Goal: Information Seeking & Learning: Learn about a topic

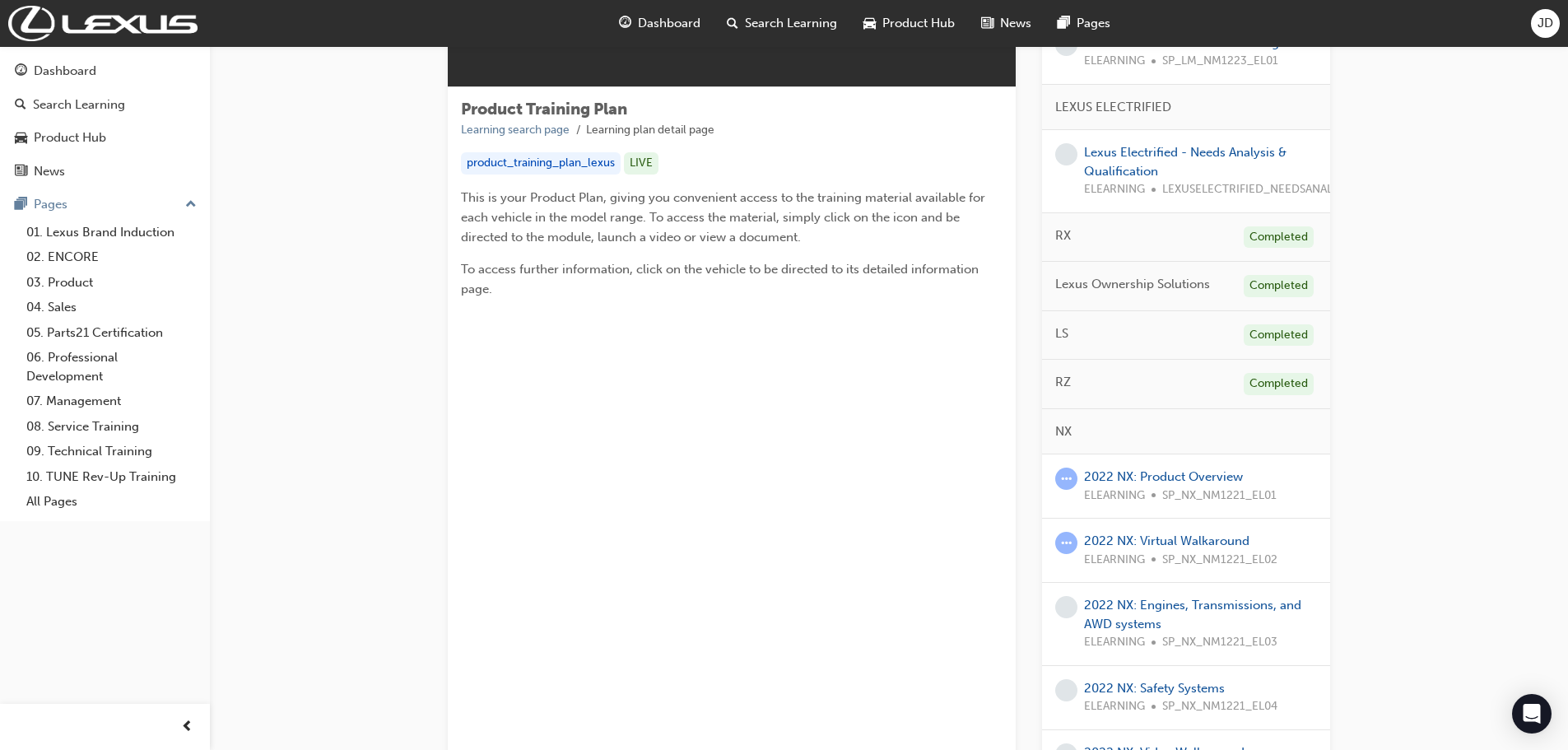
scroll to position [247, 0]
click at [1174, 474] on link "2022 NX: Product Overview" at bounding box center [1163, 475] width 159 height 15
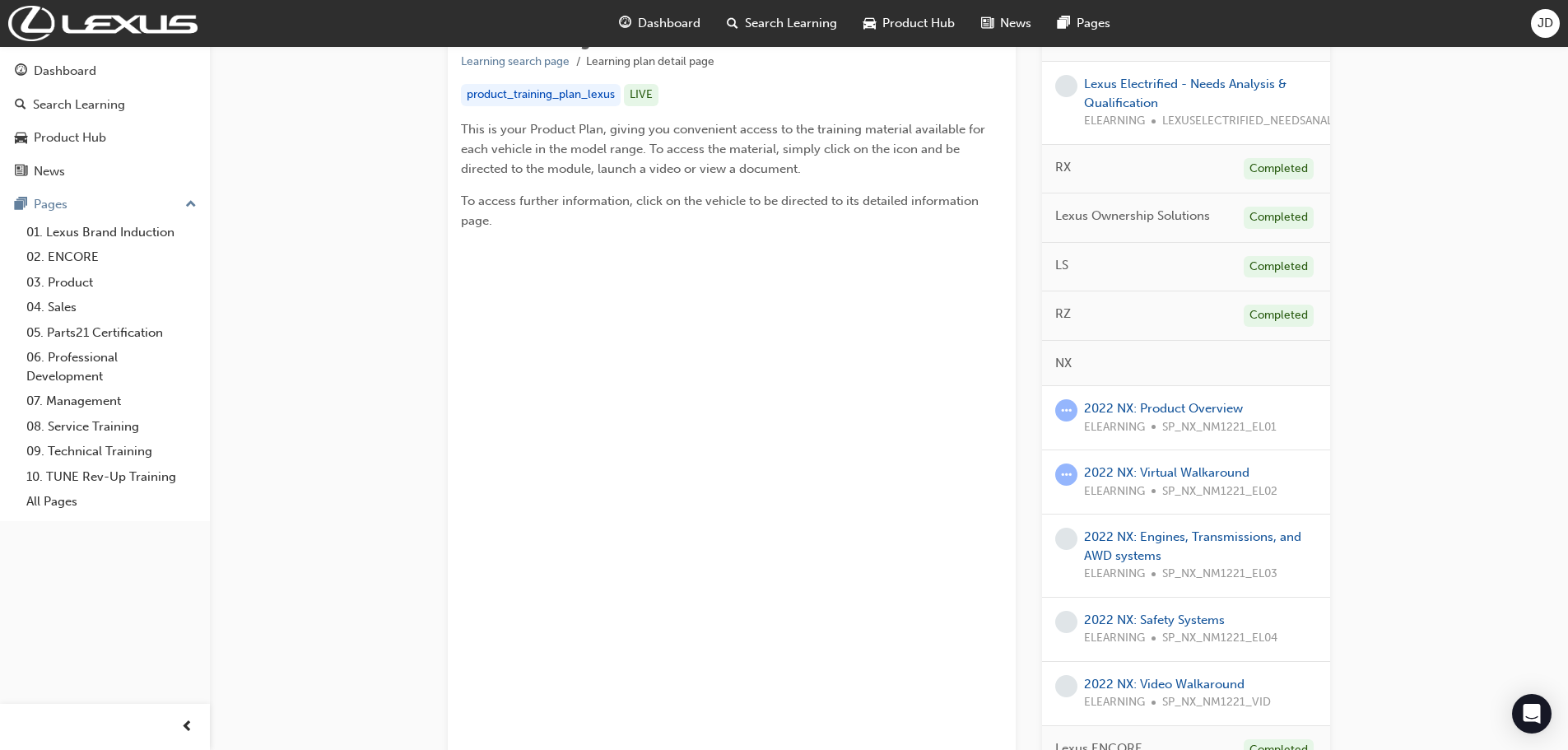
scroll to position [329, 0]
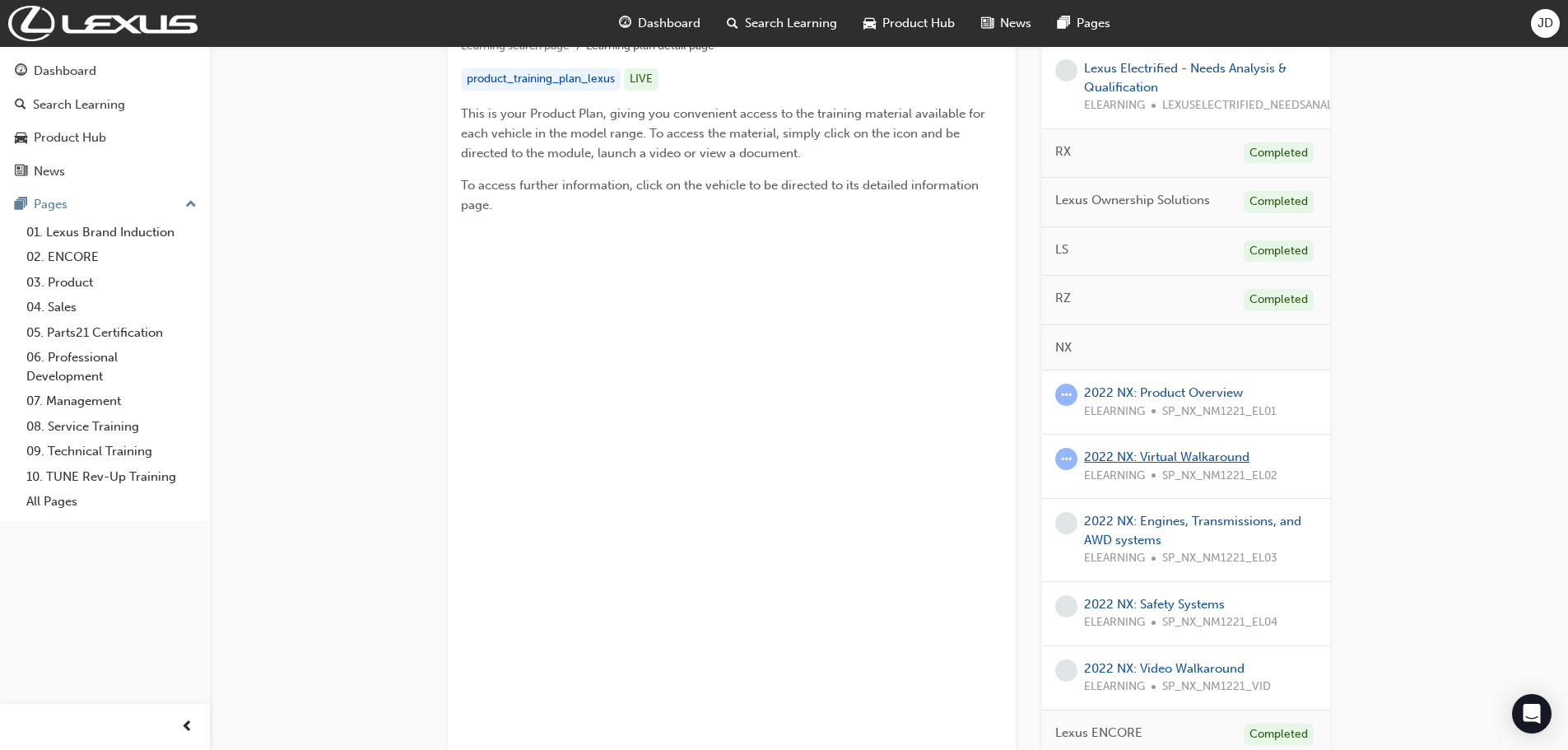
click at [1161, 456] on link "2022 NX: Virtual Walkaround" at bounding box center [1166, 457] width 165 height 15
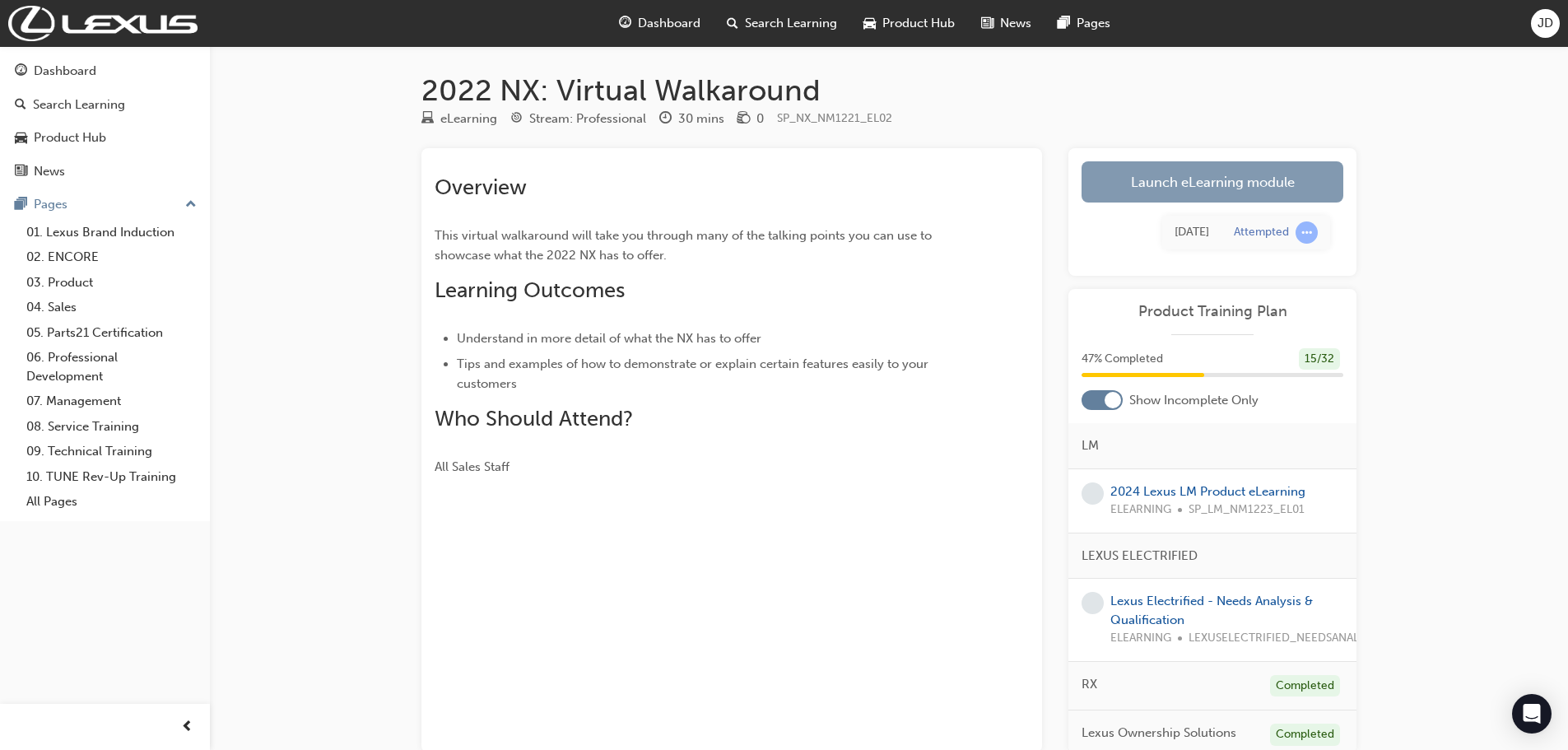
click at [1209, 185] on link "Launch eLearning module" at bounding box center [1212, 181] width 262 height 41
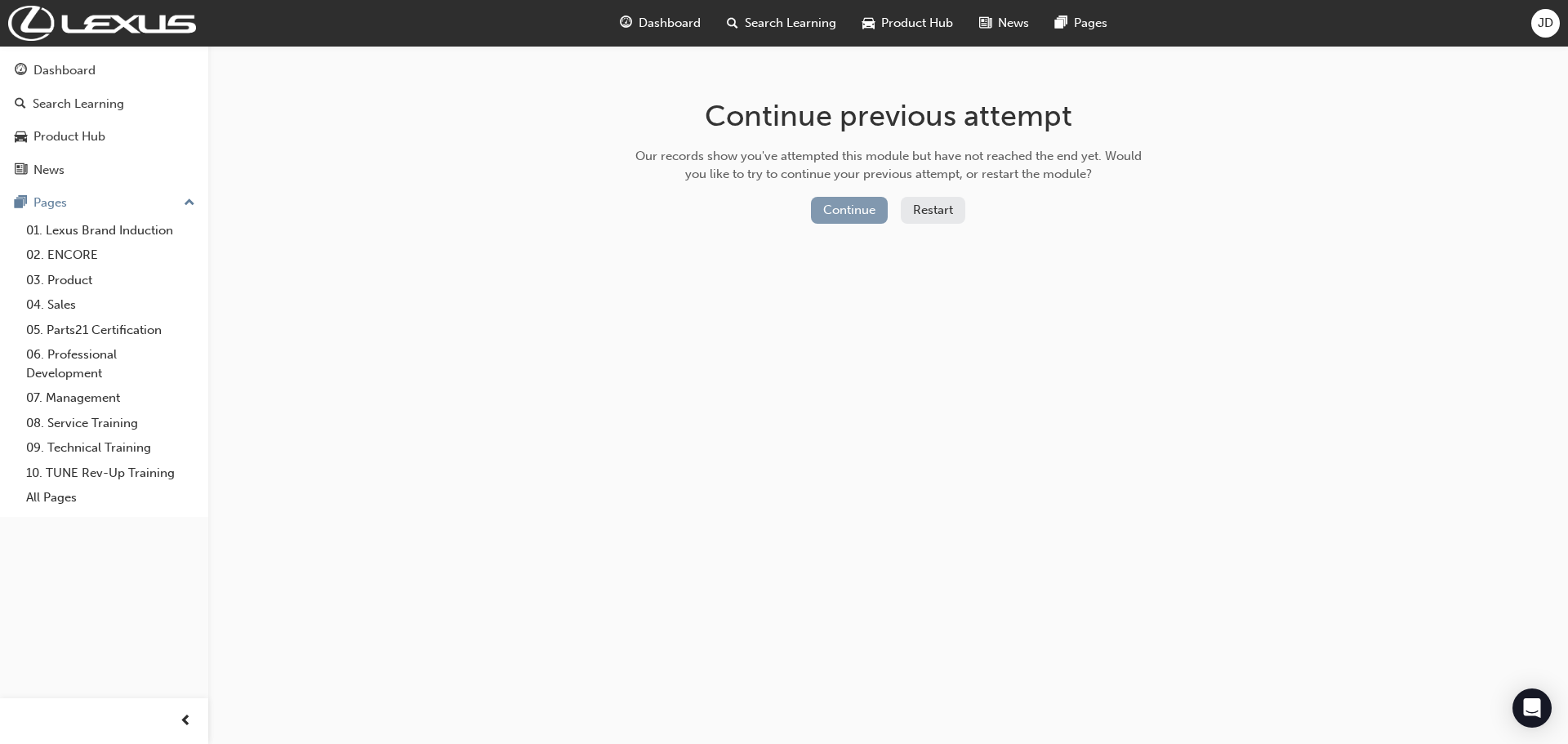
click at [831, 208] on button "Continue" at bounding box center [849, 210] width 77 height 27
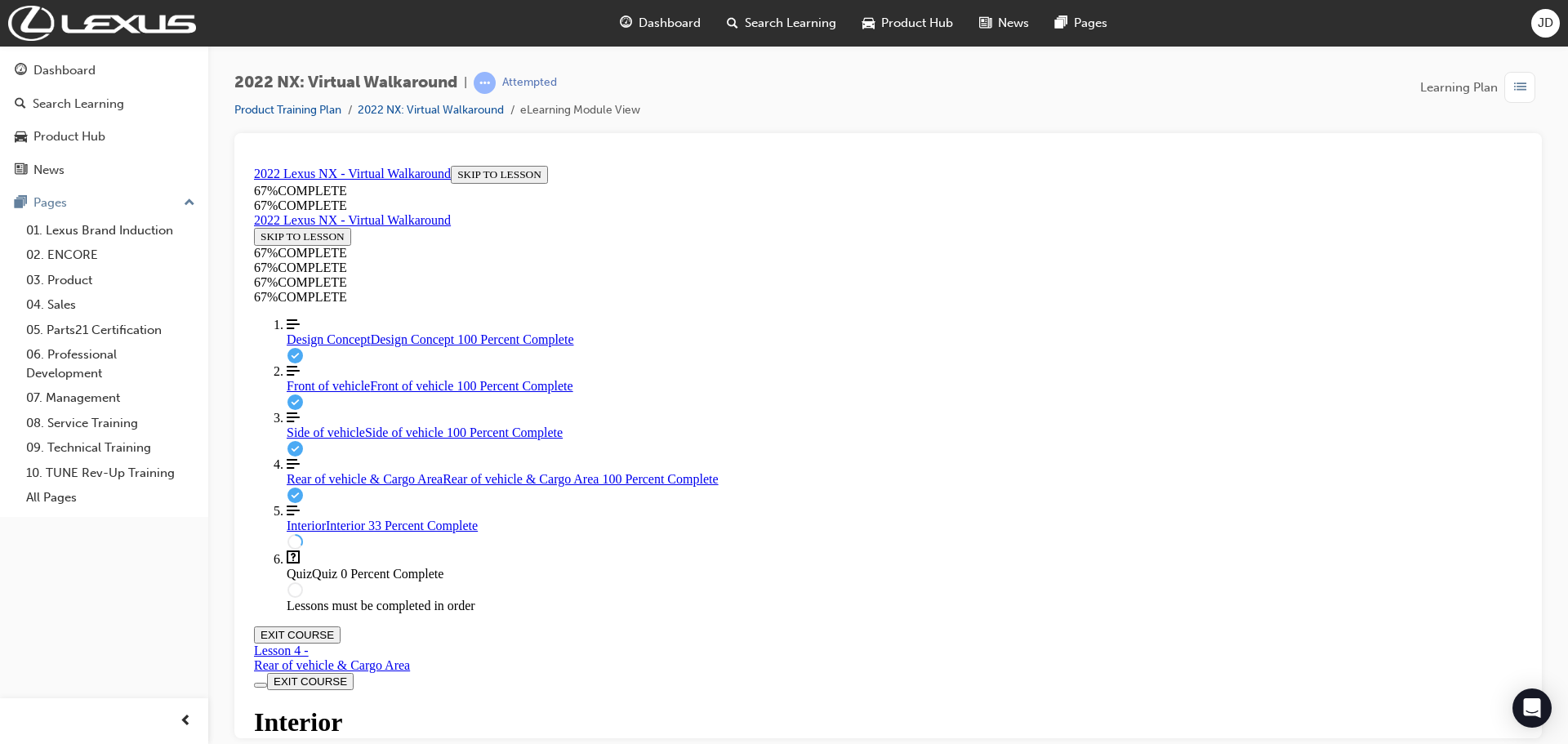
scroll to position [258, 0]
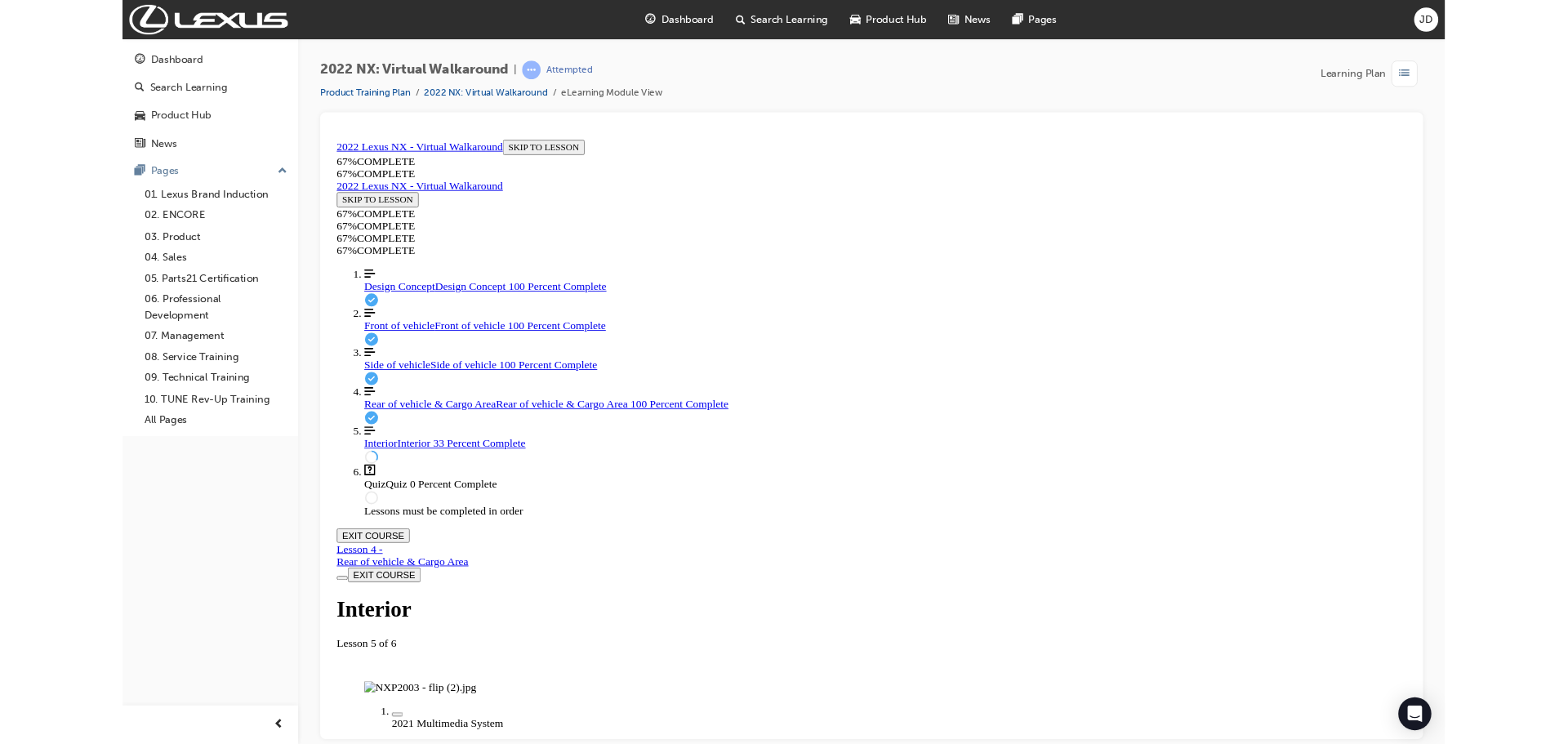
scroll to position [200, 0]
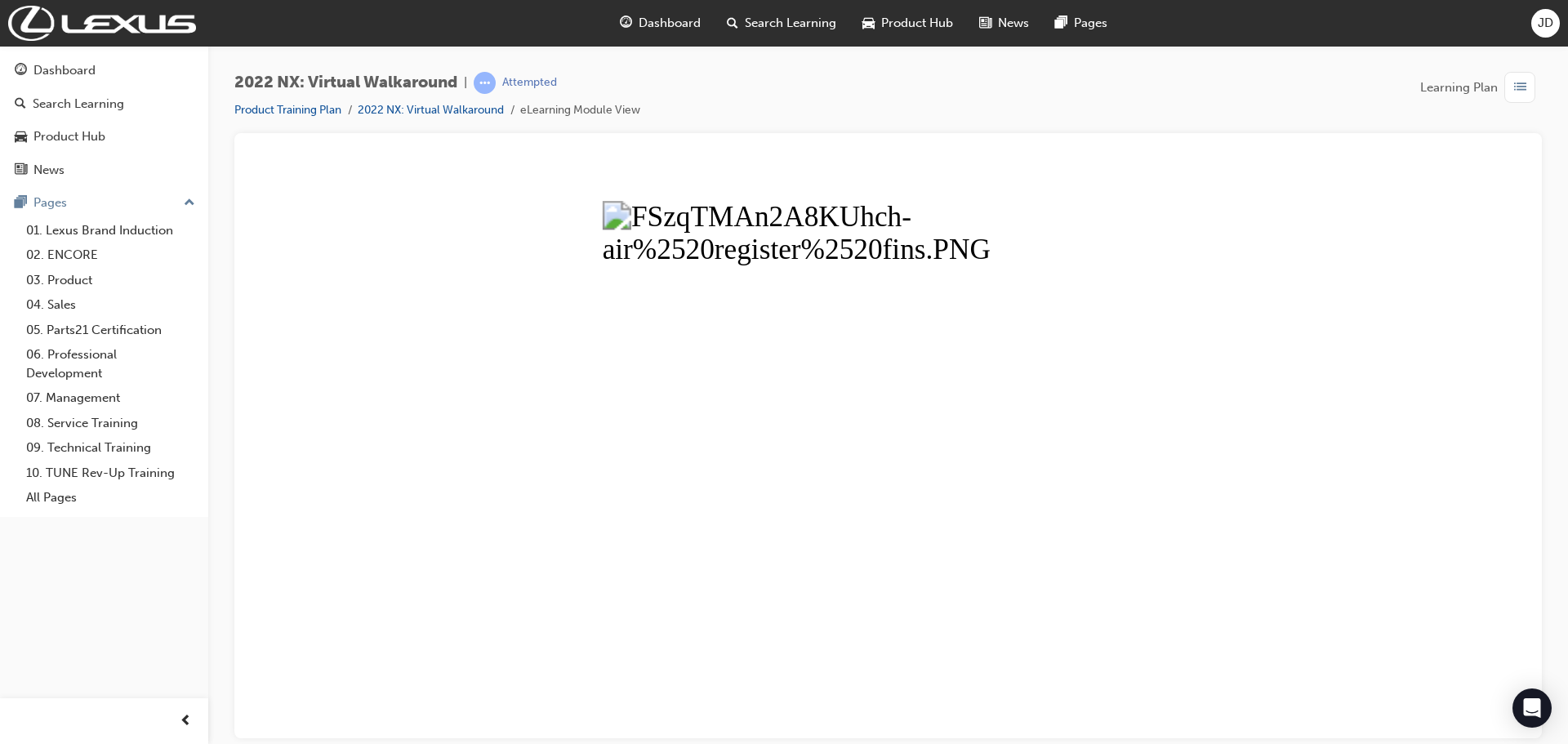
click at [892, 449] on button "Unzoom image" at bounding box center [888, 448] width 1281 height 579
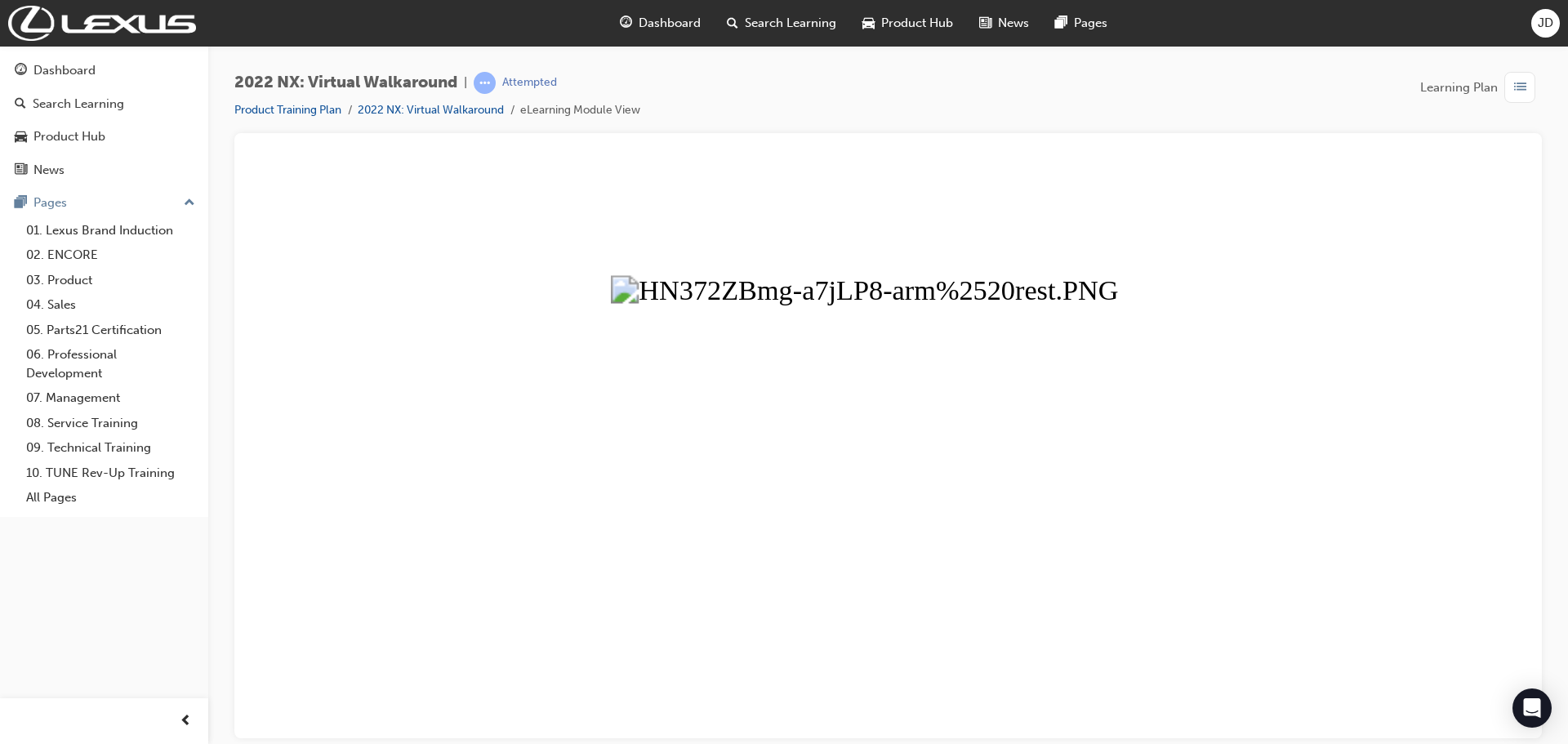
click at [860, 530] on button "Unzoom image" at bounding box center [888, 448] width 1281 height 579
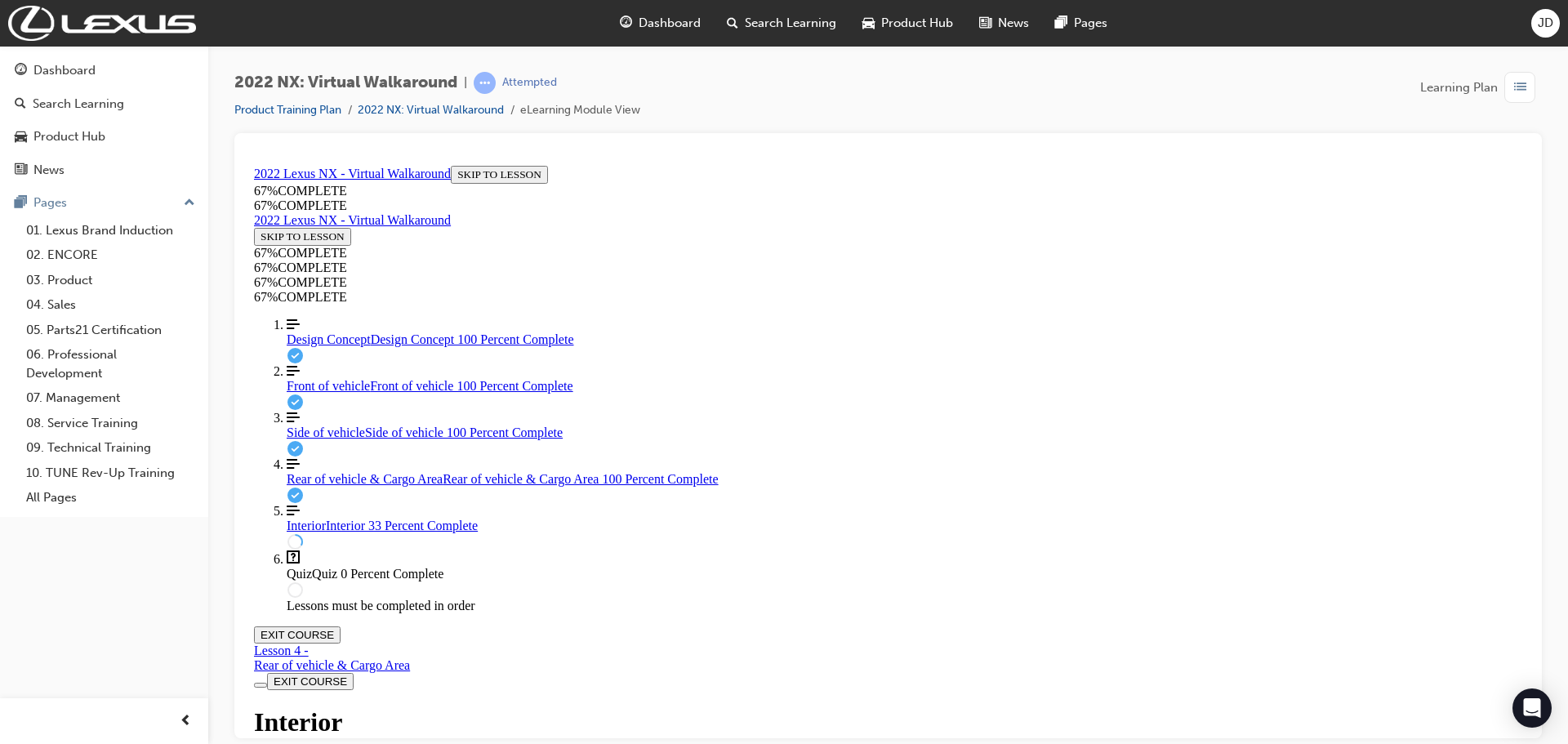
scroll to position [0, 0]
drag, startPoint x: 702, startPoint y: 418, endPoint x: 865, endPoint y: 441, distance: 164.6
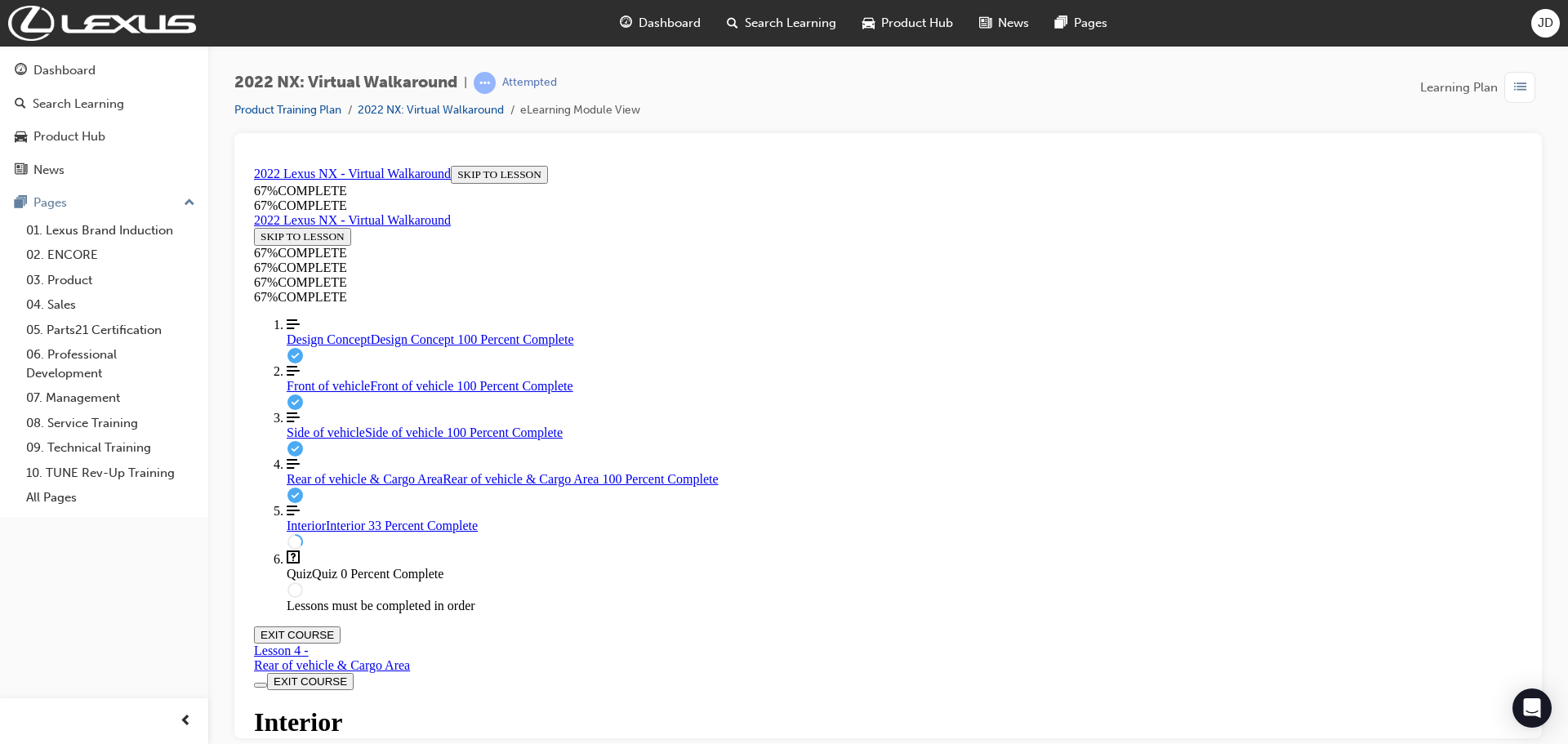
scroll to position [340, 0]
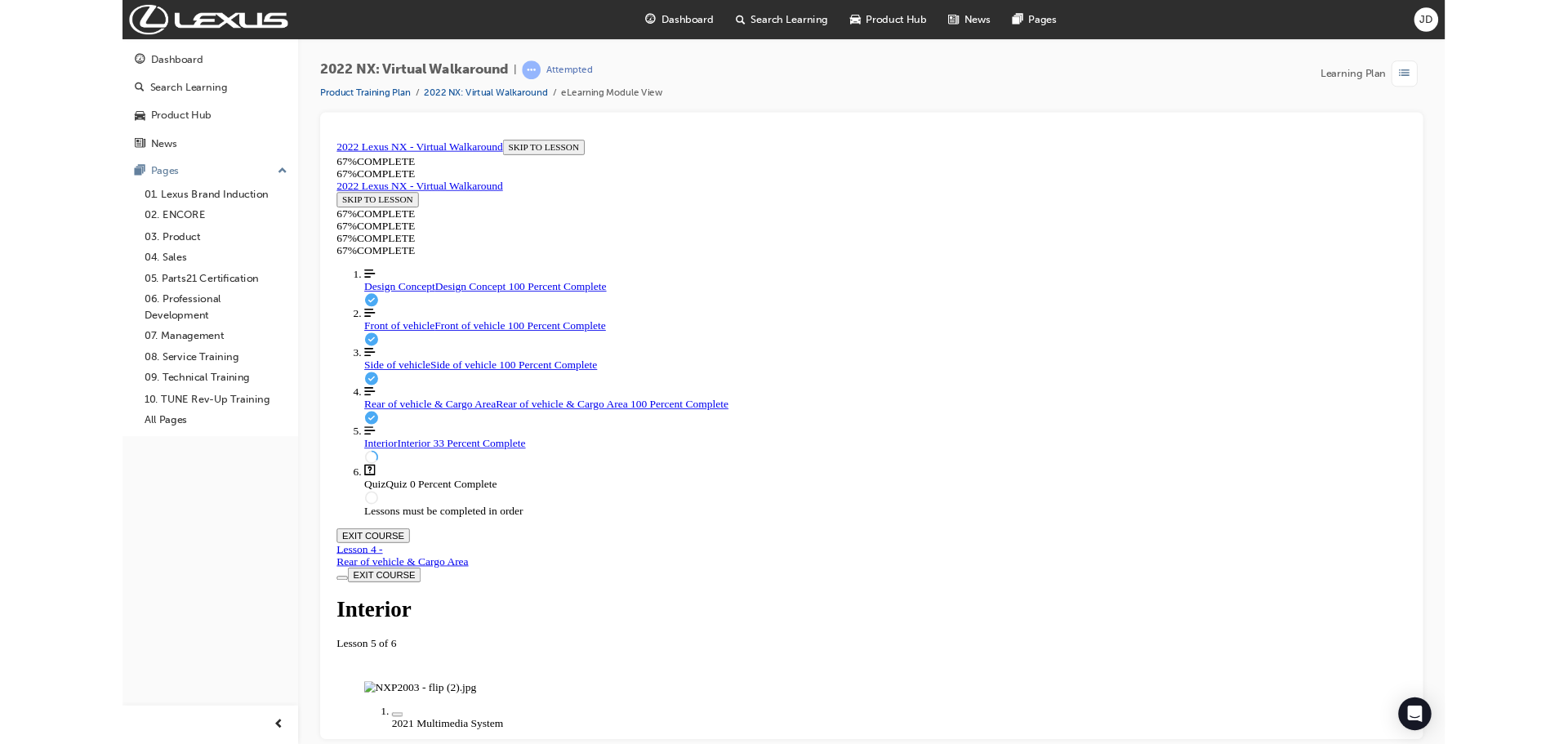
scroll to position [200, 0]
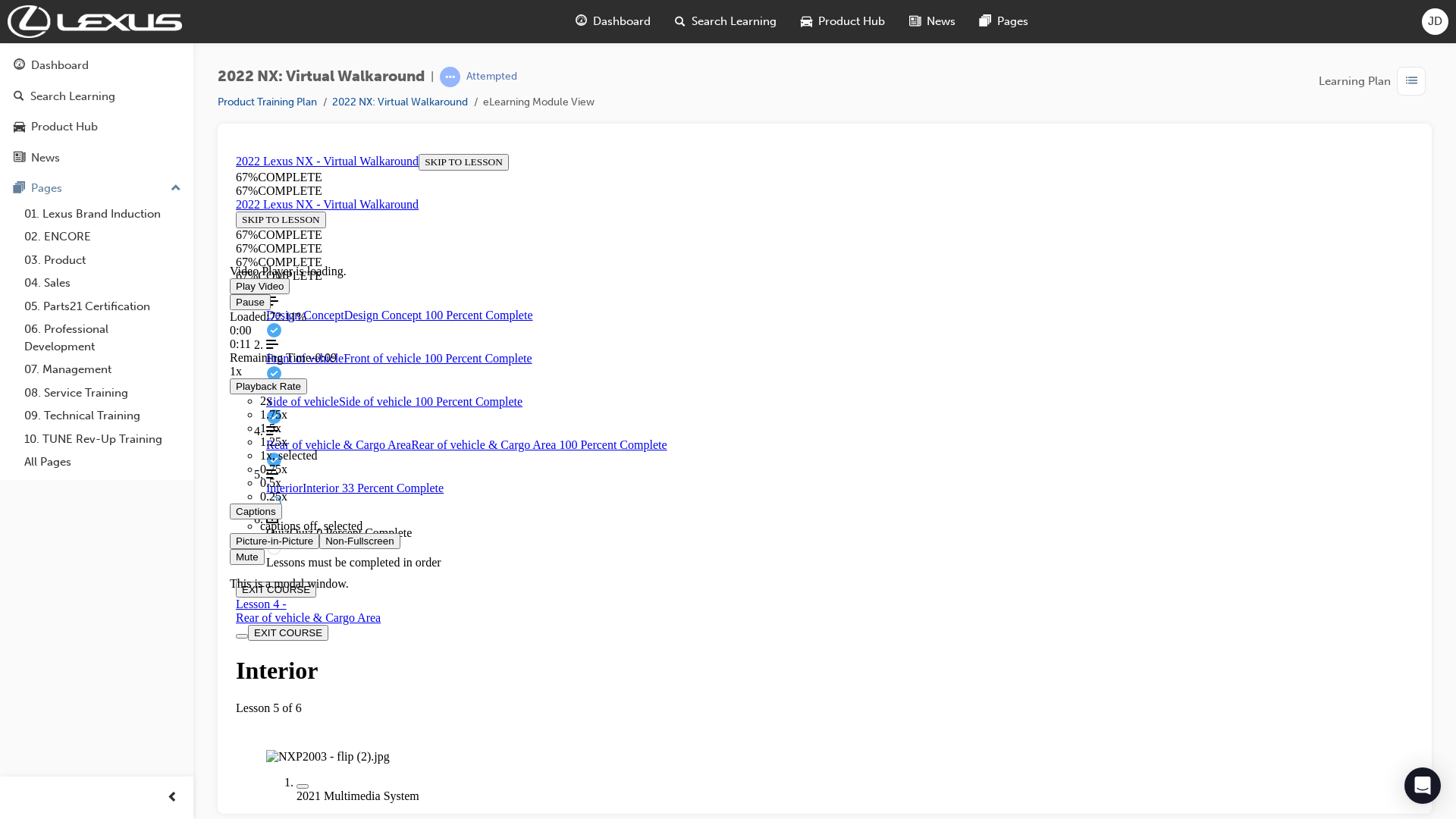
drag, startPoint x: 303, startPoint y: 945, endPoint x: 235, endPoint y: 932, distance: 69.2
click at [235, 565] on div "Pause Loaded : 72.11% 0:00 0:11 Remaining Time - 0:09 1x Playback Rate 2x 1.75x…" at bounding box center [824, 428] width 1189 height 270
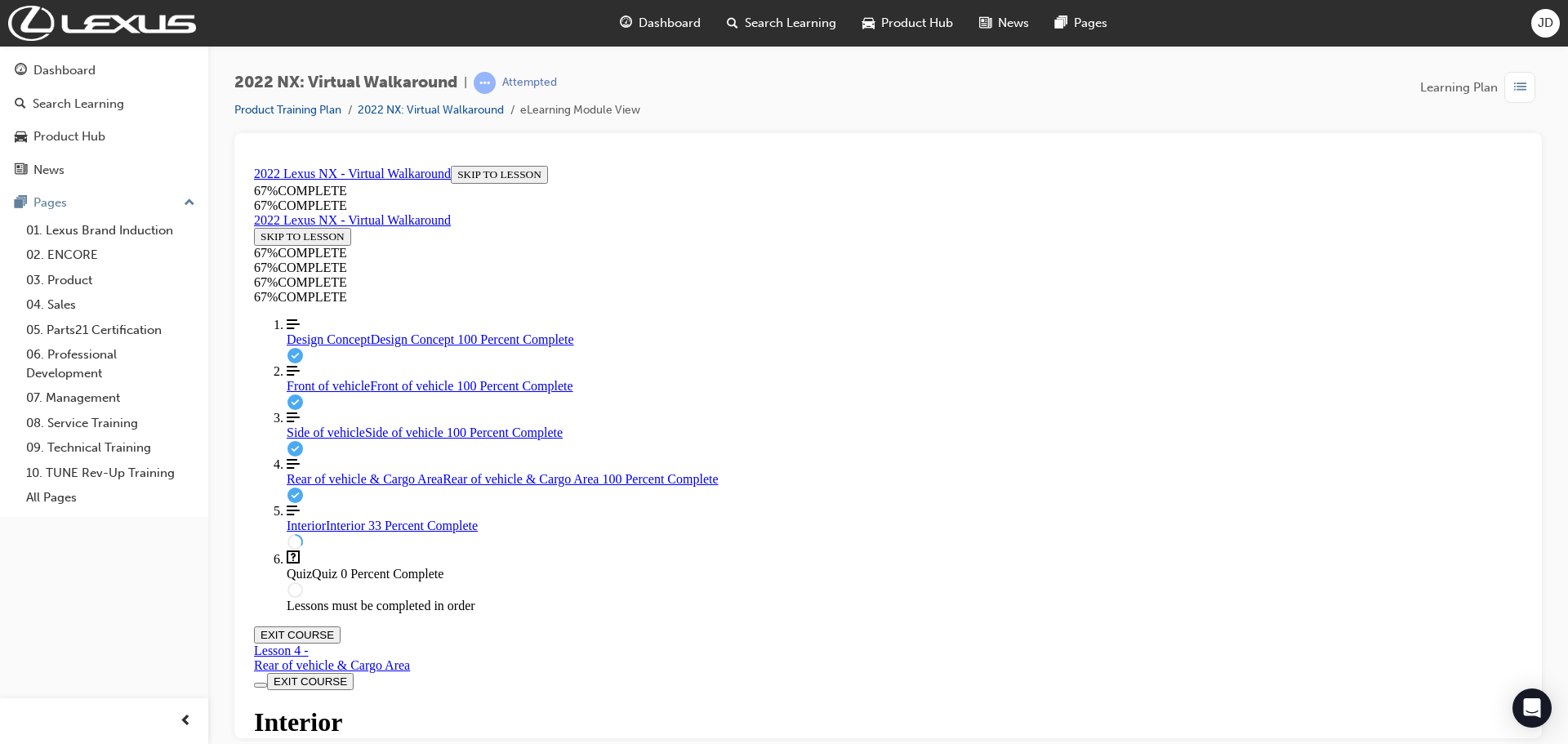
scroll to position [34, 0]
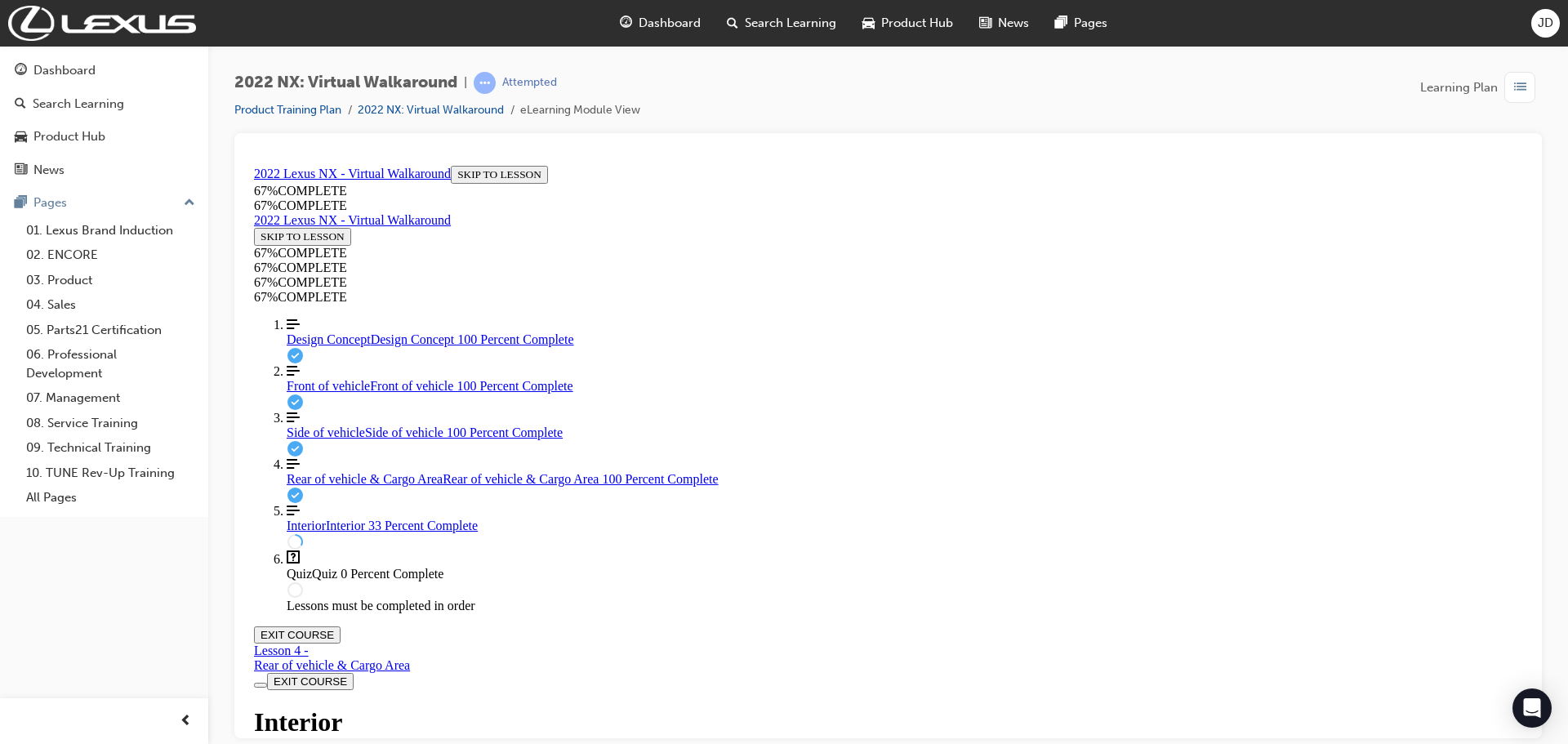
scroll to position [200, 0]
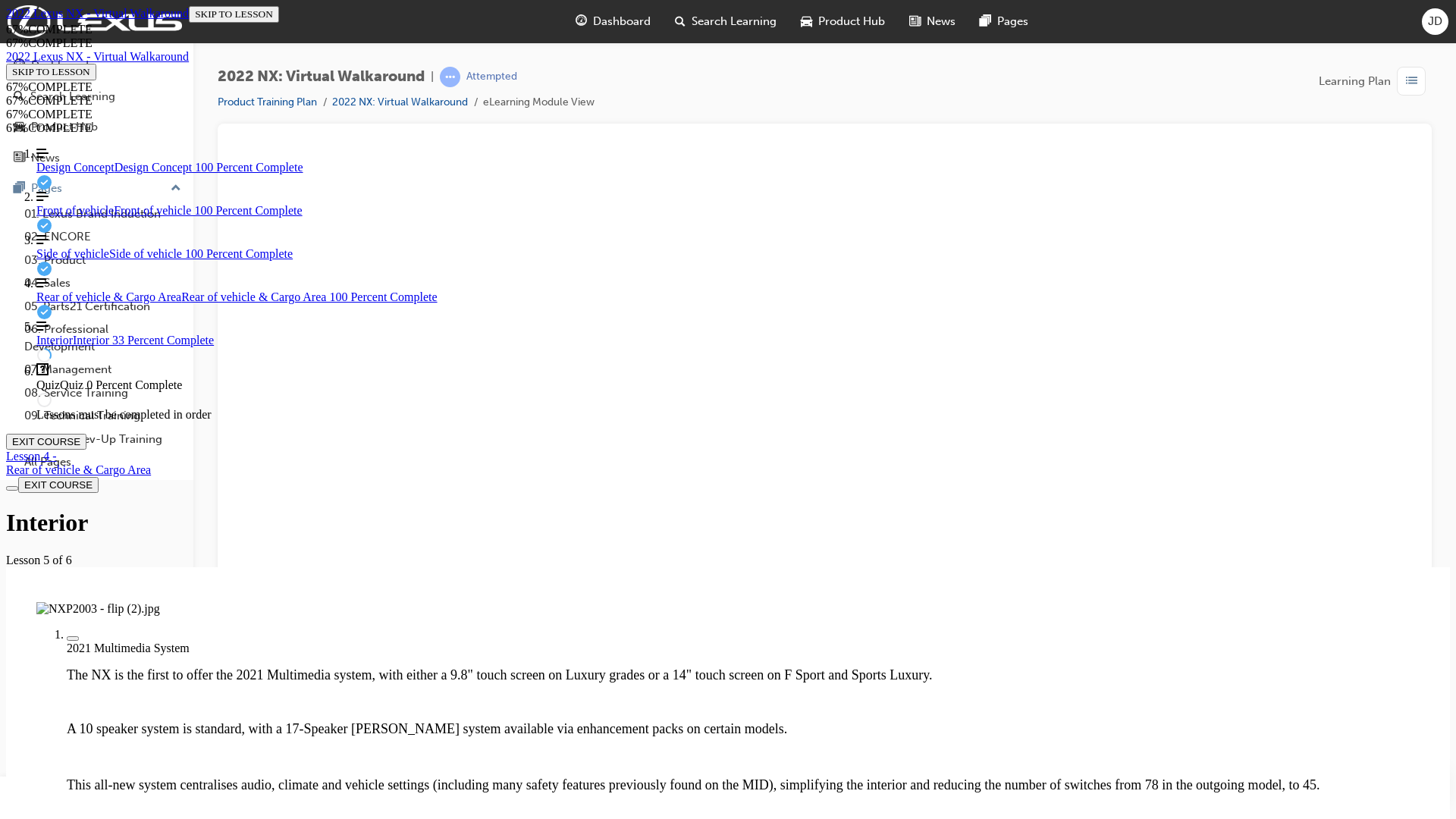
drag, startPoint x: 72, startPoint y: 785, endPoint x: 2, endPoint y: 778, distance: 70.3
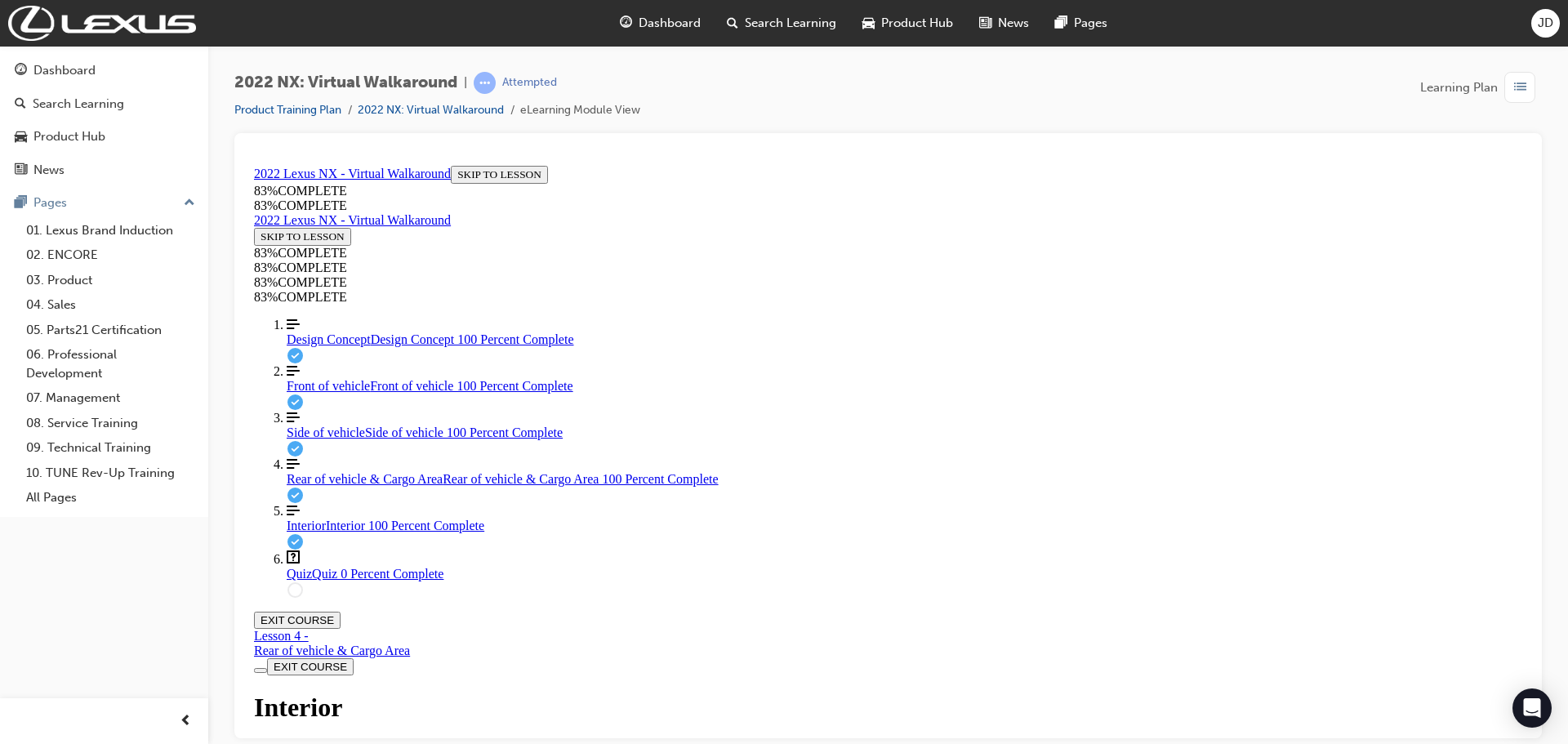
scroll to position [911, 0]
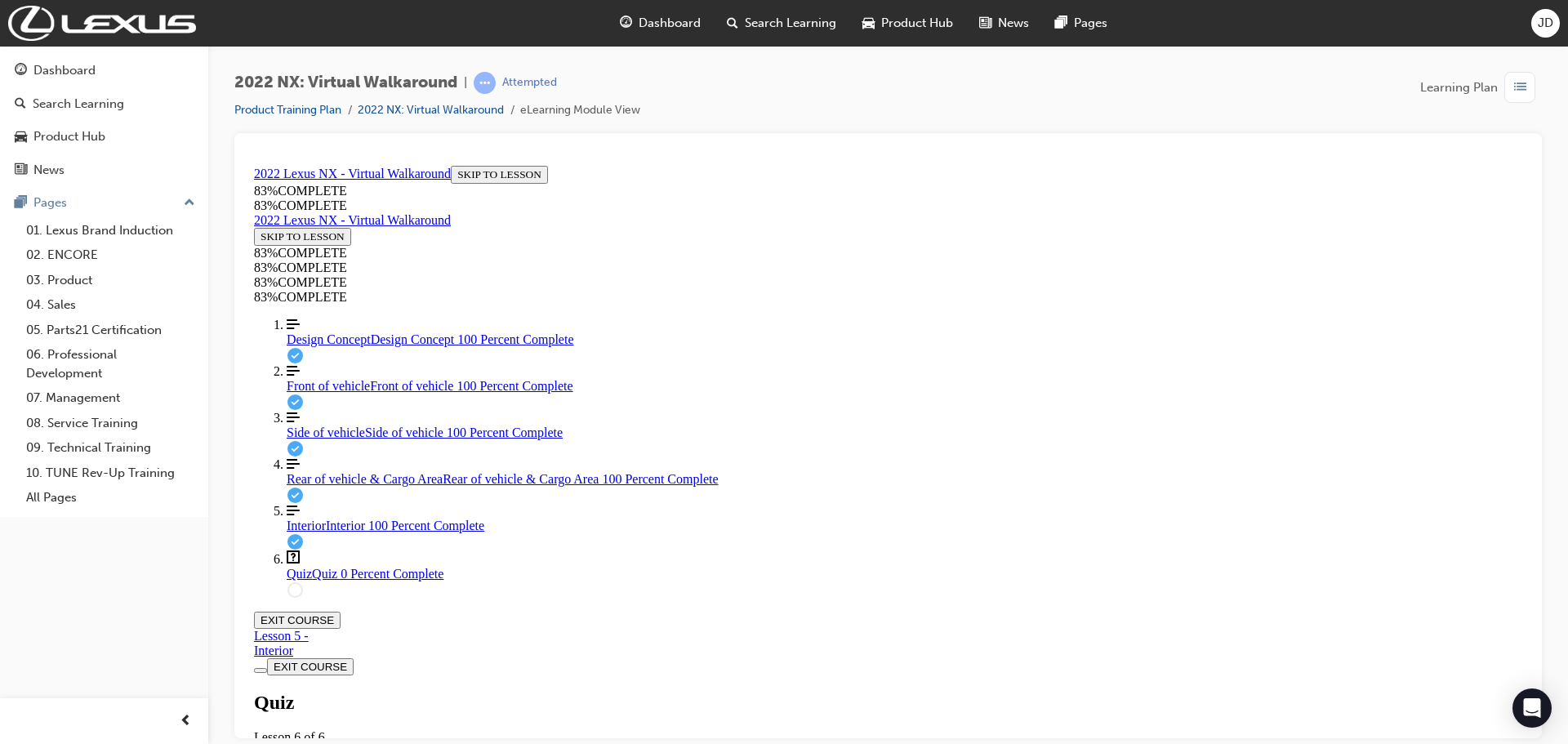
scroll to position [56, 0]
click at [774, 691] on div "Quiz Lesson 6 of 6 Now that you've gone through the NX Virtual Walkaround, let'…" at bounding box center [888, 749] width 1268 height 116
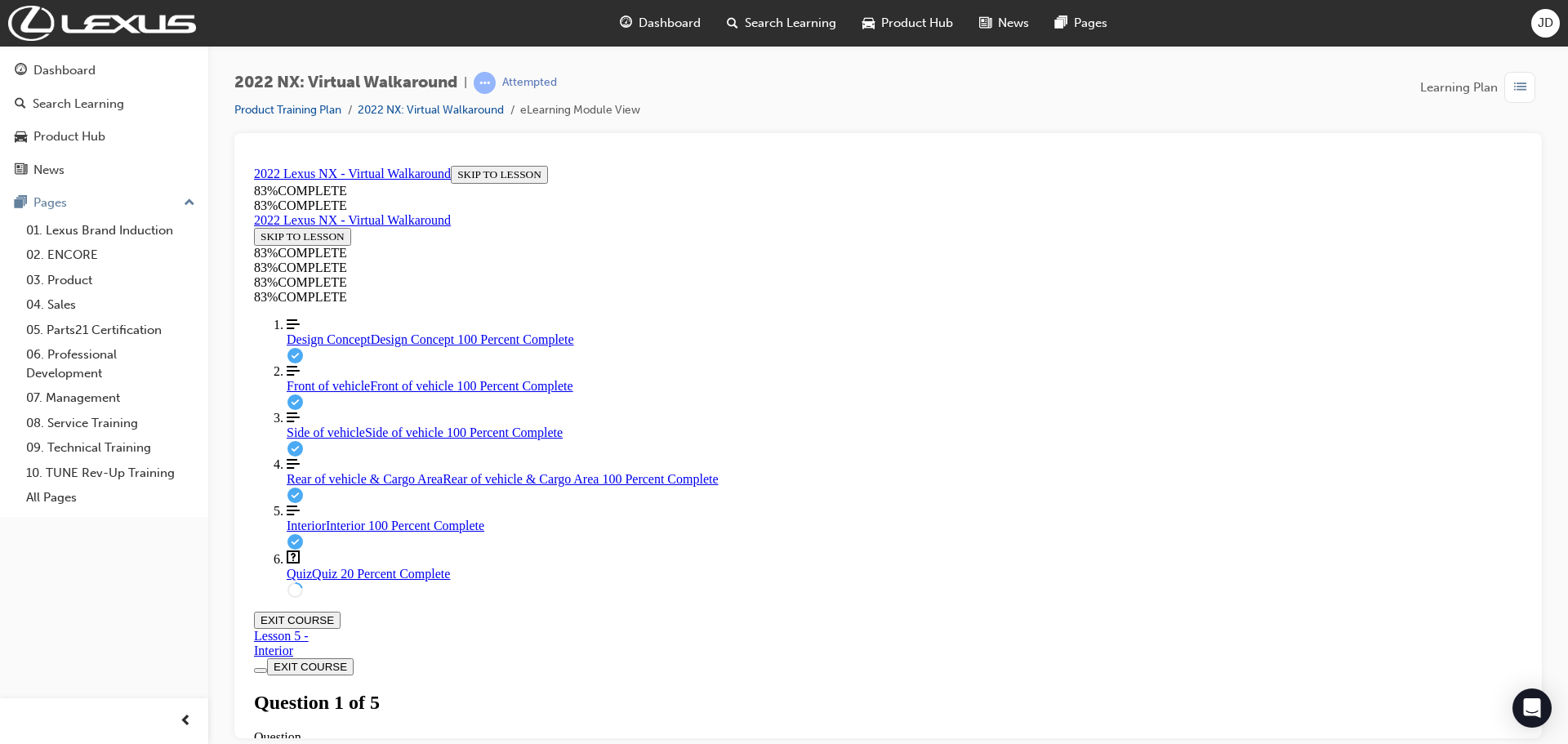
scroll to position [59, 0]
drag, startPoint x: 968, startPoint y: 659, endPoint x: 978, endPoint y: 645, distance: 17.2
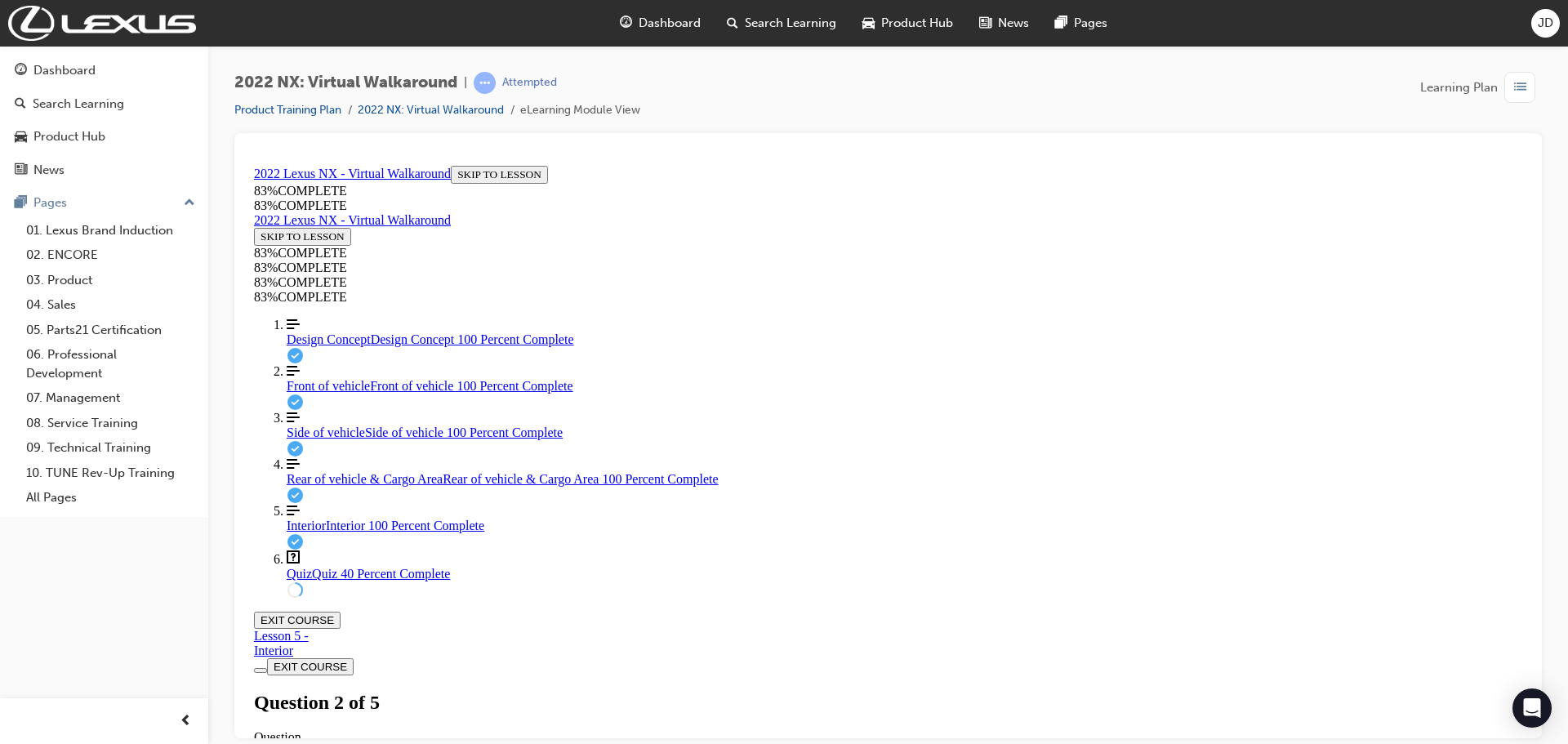
drag, startPoint x: 722, startPoint y: 401, endPoint x: 1106, endPoint y: 392, distance: 384.1
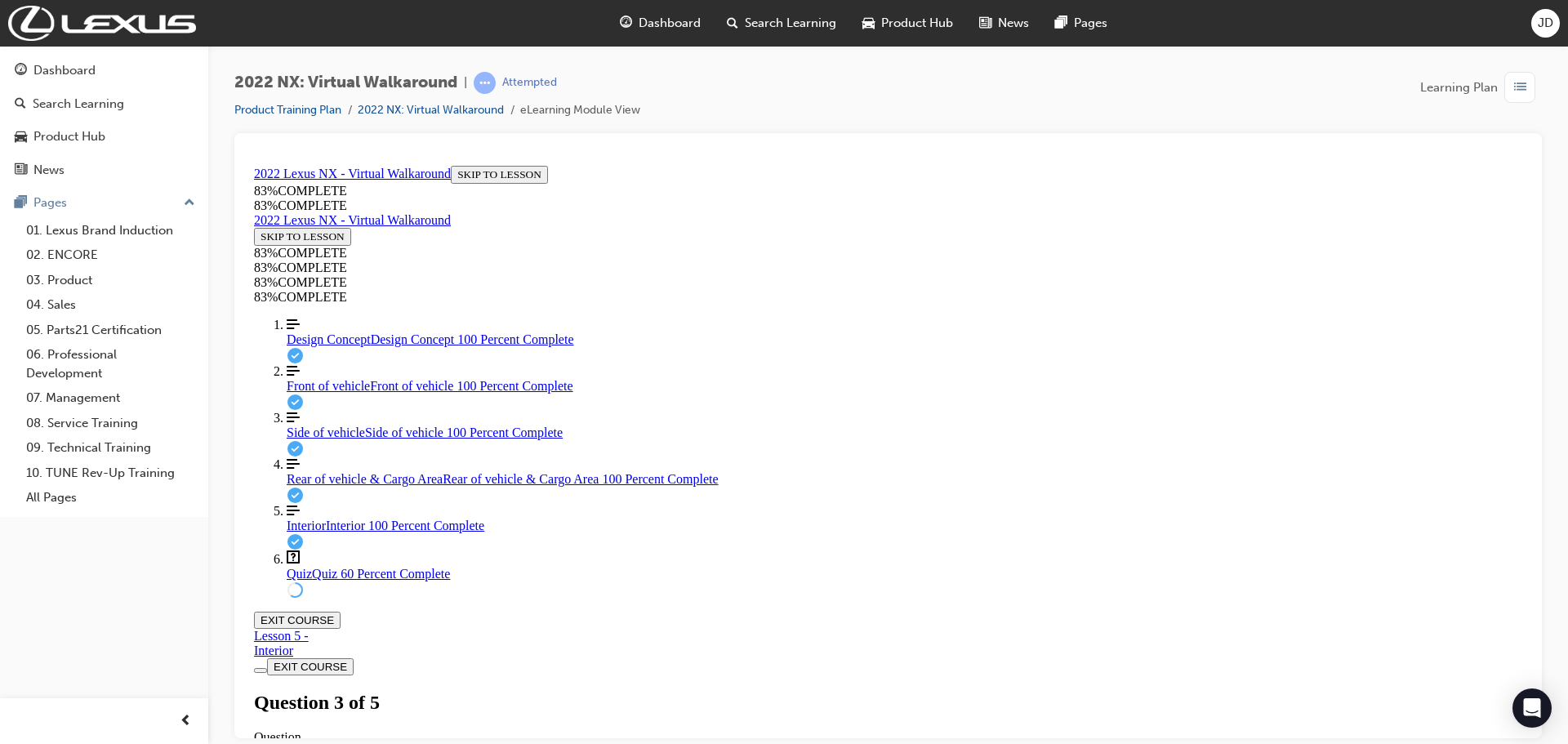
drag, startPoint x: 1096, startPoint y: 396, endPoint x: 696, endPoint y: 400, distance: 400.0
drag, startPoint x: 723, startPoint y: 398, endPoint x: 1092, endPoint y: 405, distance: 369.1
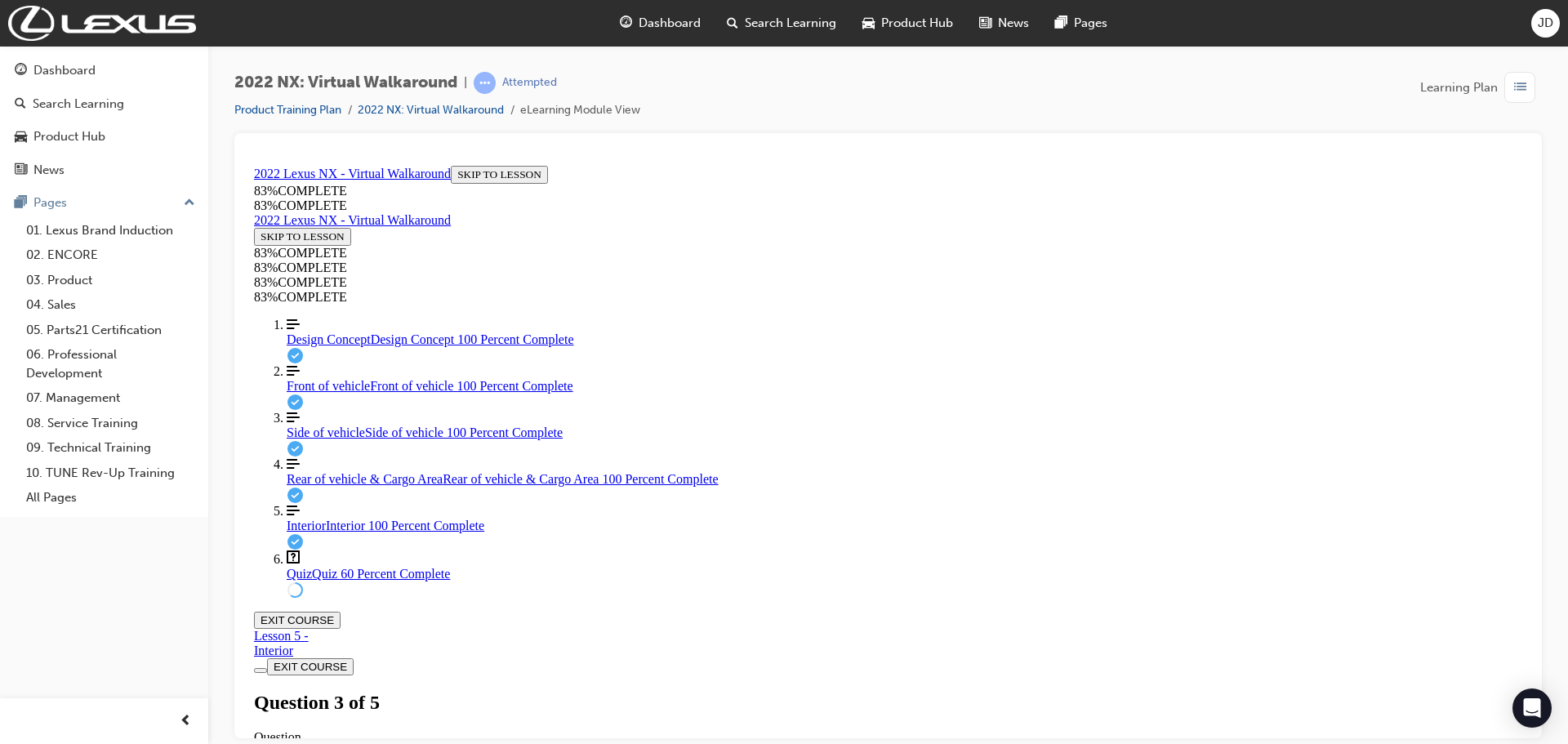
drag, startPoint x: 719, startPoint y: 459, endPoint x: 966, endPoint y: 488, distance: 248.7
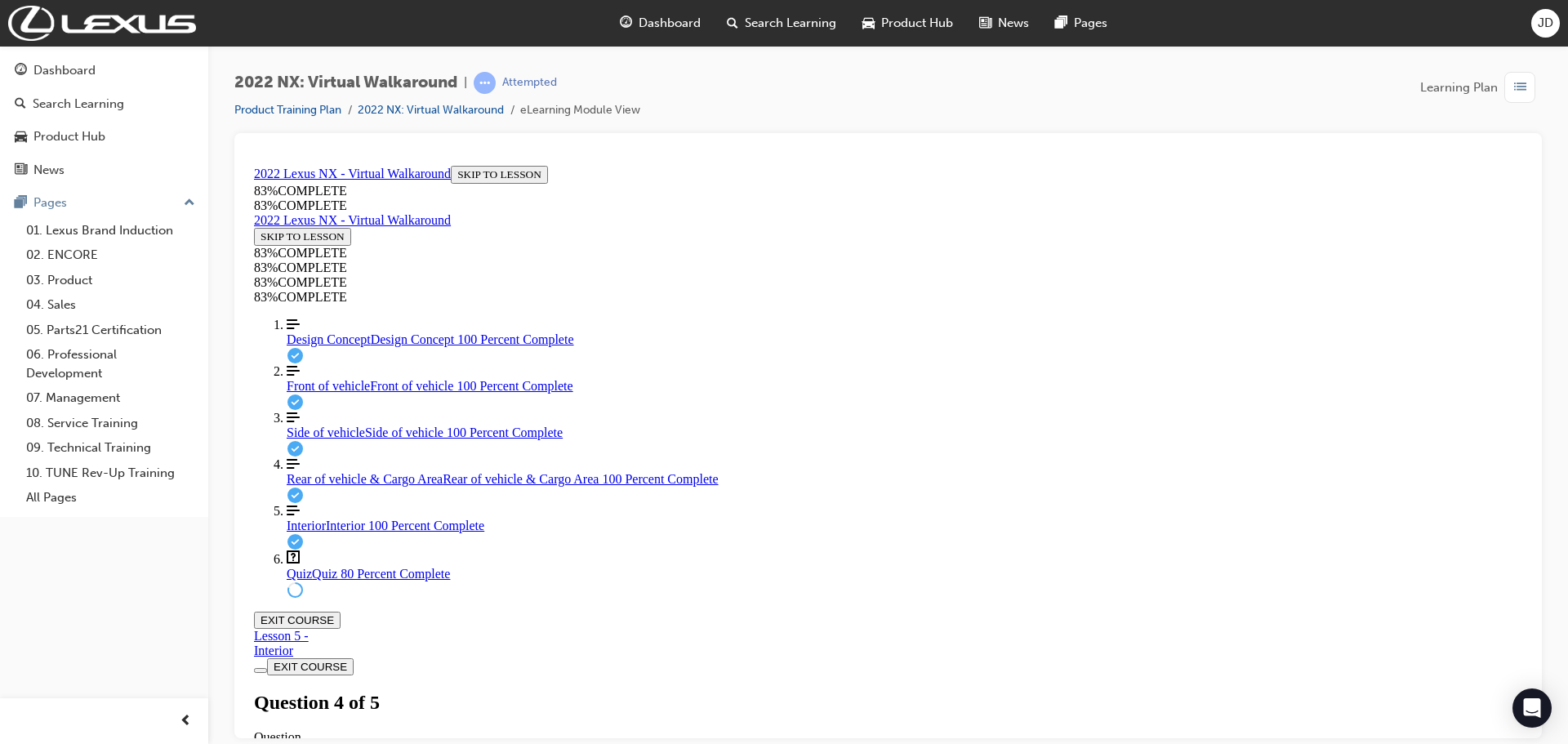
drag, startPoint x: 941, startPoint y: 489, endPoint x: 695, endPoint y: 447, distance: 249.6
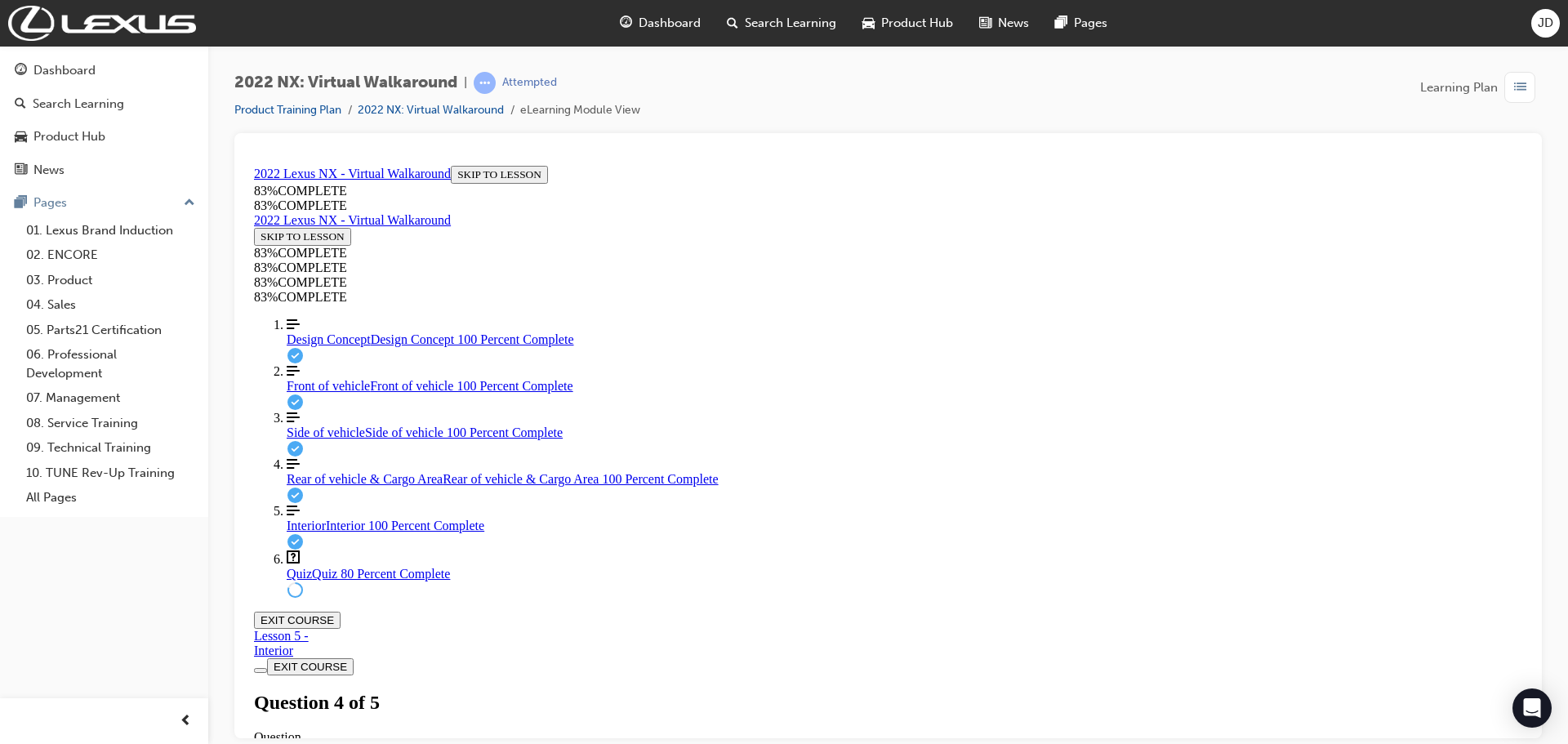
drag, startPoint x: 722, startPoint y: 460, endPoint x: 966, endPoint y: 490, distance: 245.8
drag, startPoint x: 958, startPoint y: 483, endPoint x: 869, endPoint y: 472, distance: 89.7
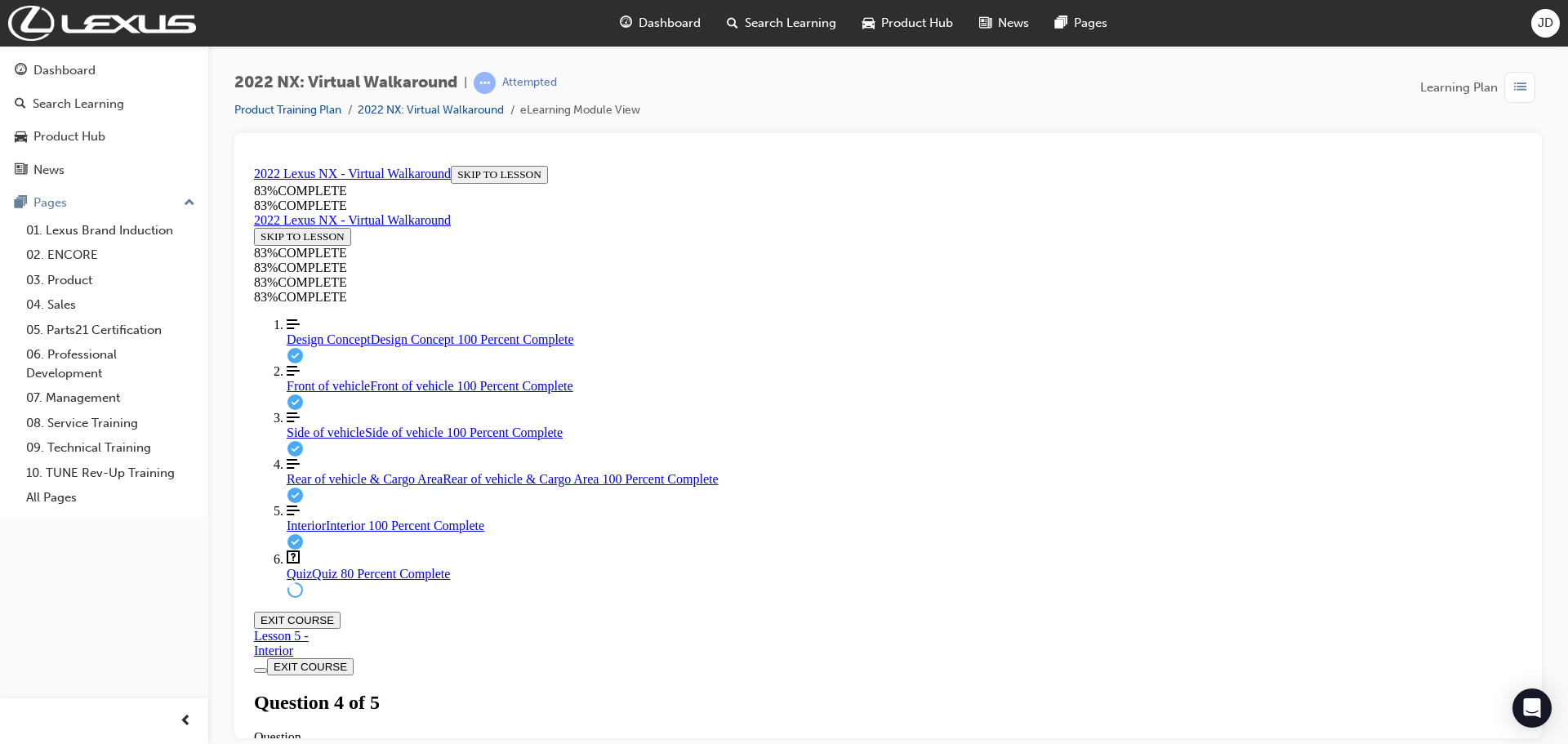
drag, startPoint x: 962, startPoint y: 489, endPoint x: 702, endPoint y: 444, distance: 263.9
drag, startPoint x: 960, startPoint y: 487, endPoint x: 712, endPoint y: 451, distance: 250.6
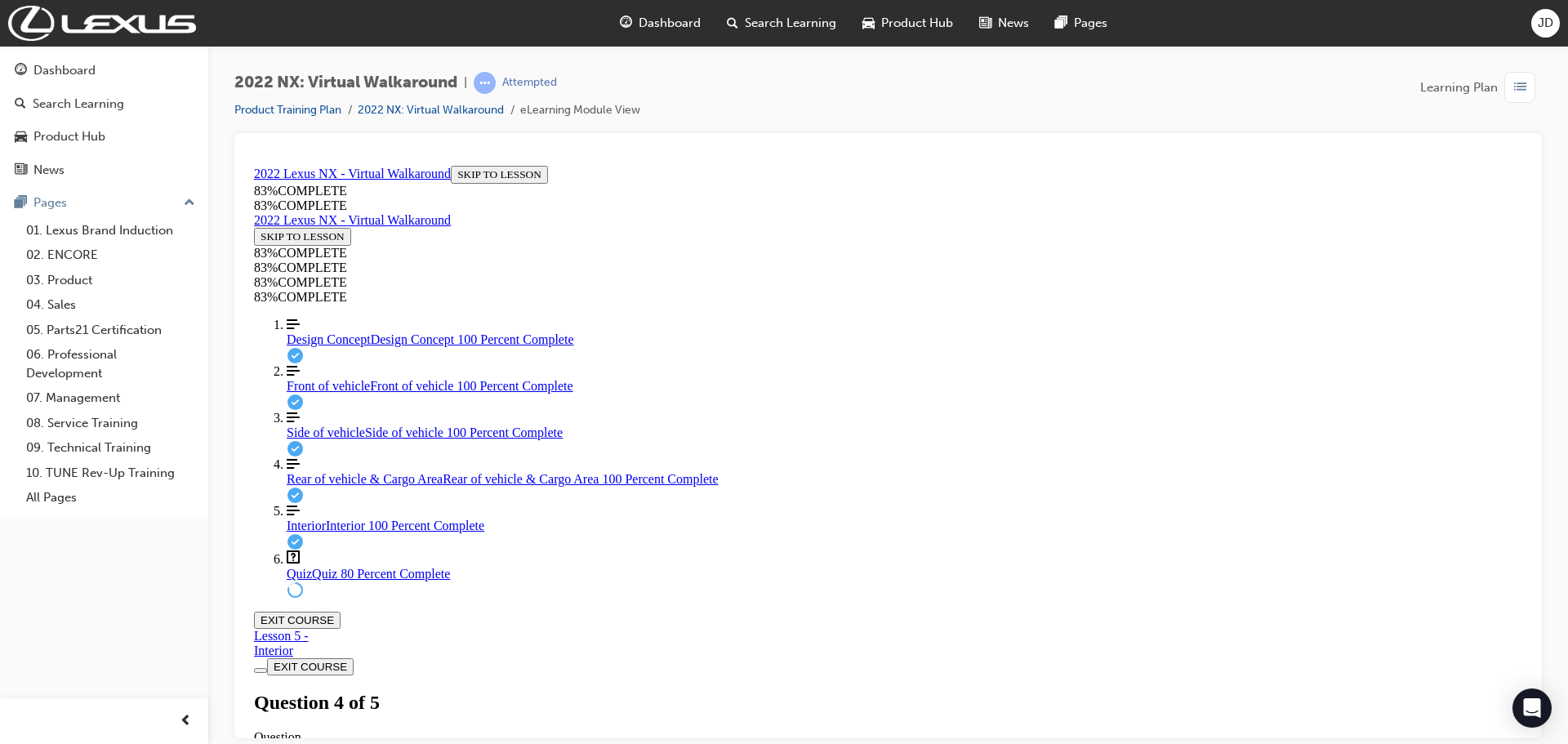
drag, startPoint x: 944, startPoint y: 487, endPoint x: 715, endPoint y: 459, distance: 230.7
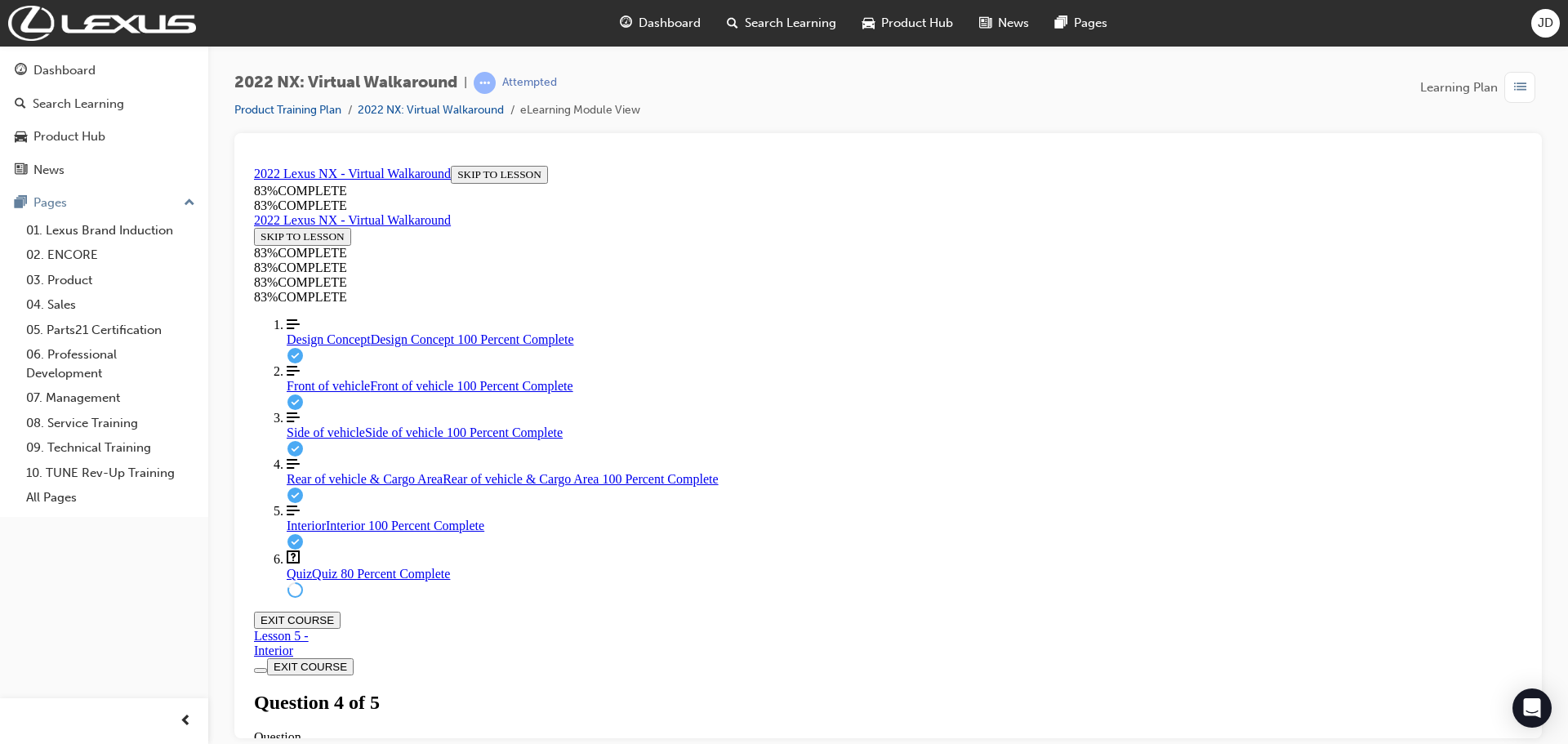
drag, startPoint x: 944, startPoint y: 486, endPoint x: 709, endPoint y: 452, distance: 237.4
drag, startPoint x: 942, startPoint y: 484, endPoint x: 720, endPoint y: 461, distance: 223.2
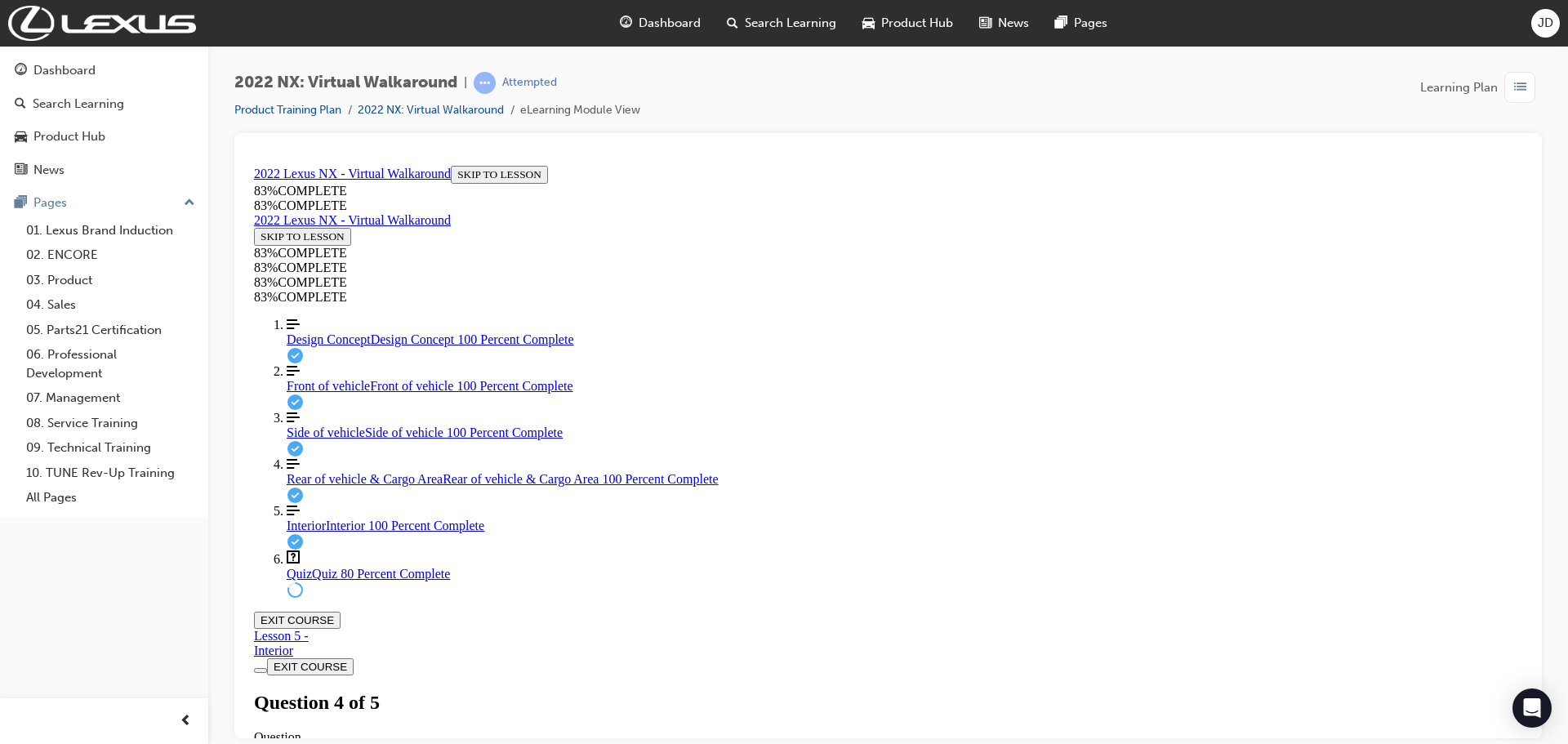
drag, startPoint x: 948, startPoint y: 484, endPoint x: 707, endPoint y: 451, distance: 243.2
drag, startPoint x: 945, startPoint y: 482, endPoint x: 713, endPoint y: 454, distance: 233.7
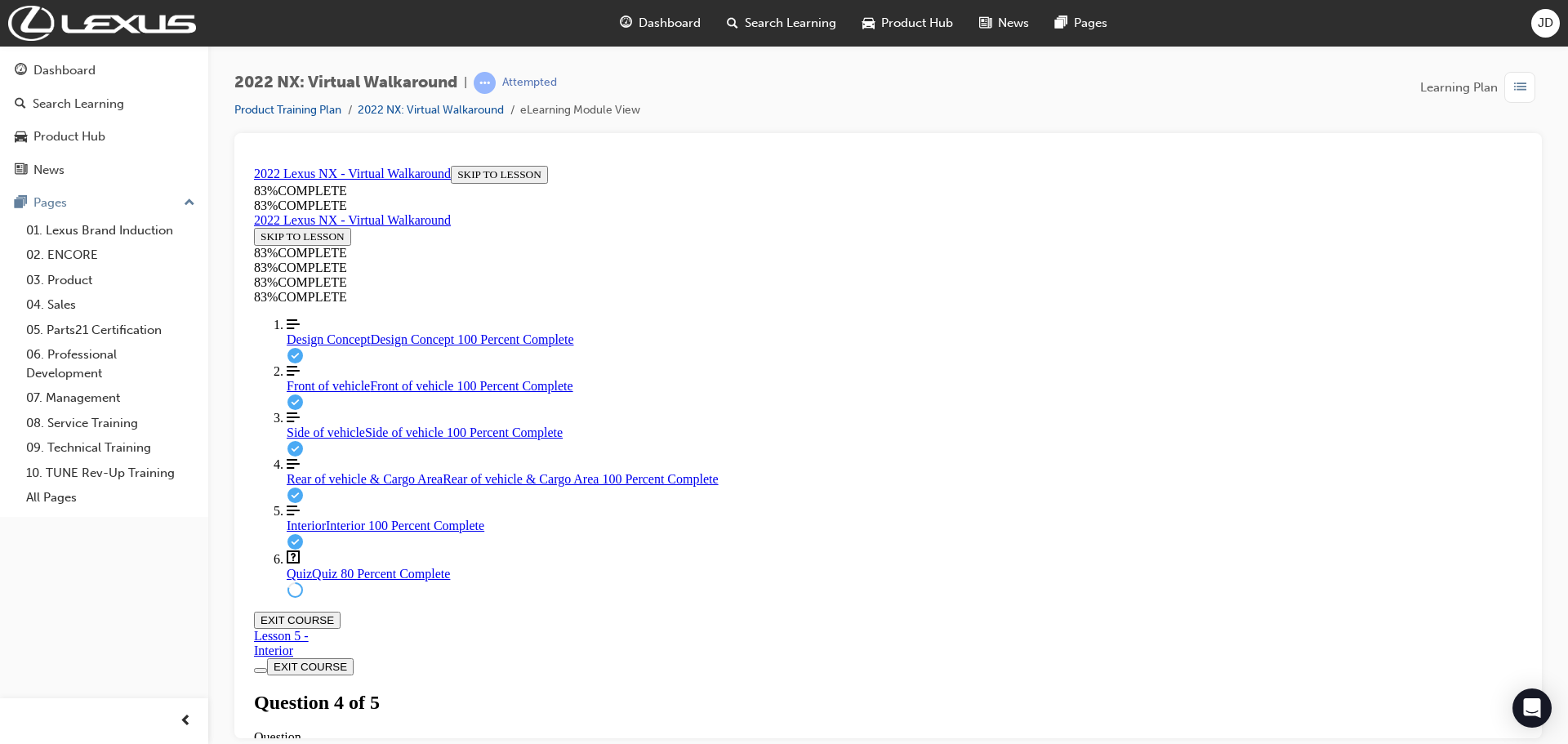
drag, startPoint x: 888, startPoint y: 483, endPoint x: 690, endPoint y: 453, distance: 200.3
drag, startPoint x: 961, startPoint y: 460, endPoint x: 992, endPoint y: 473, distance: 33.6
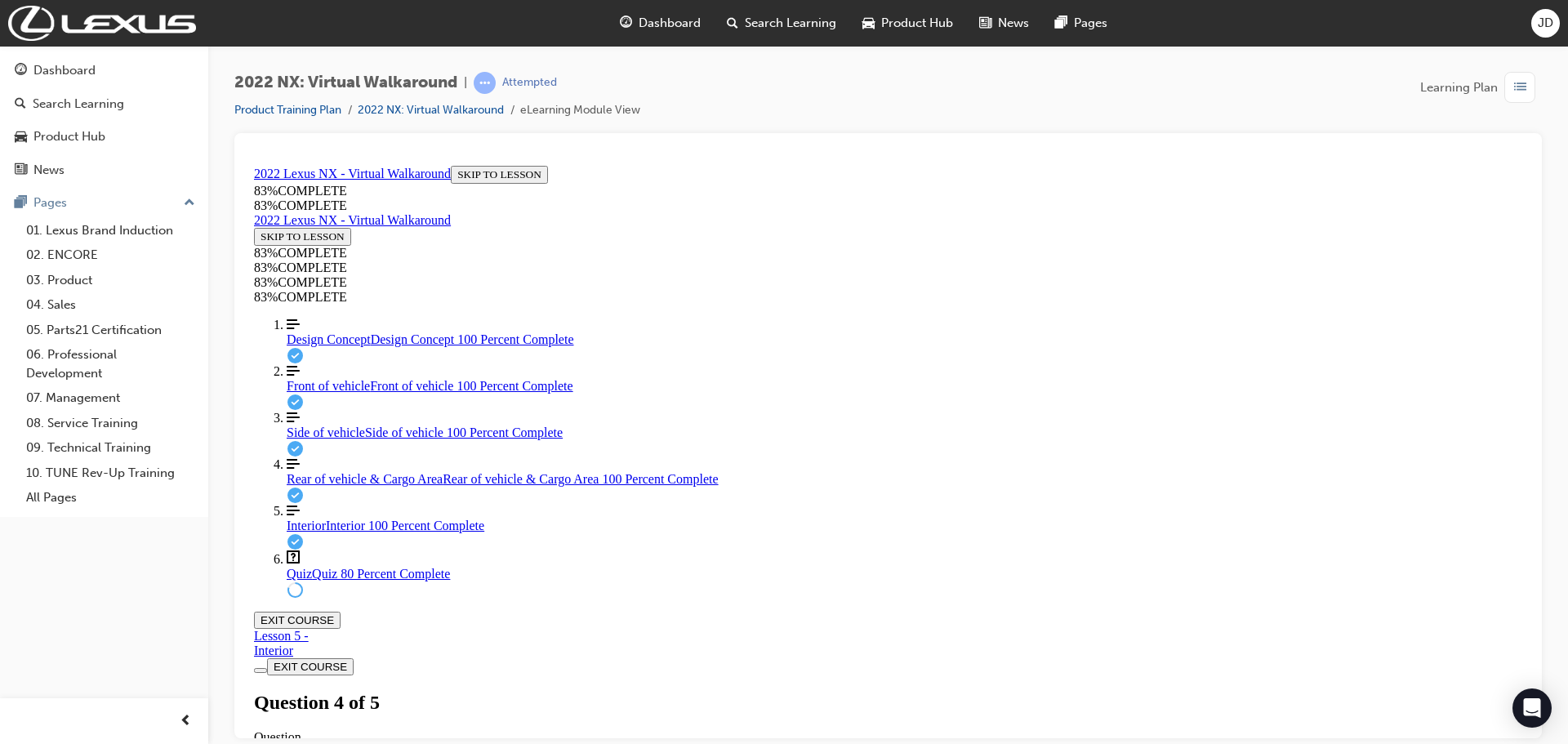
drag, startPoint x: 716, startPoint y: 457, endPoint x: 1000, endPoint y: 490, distance: 285.9
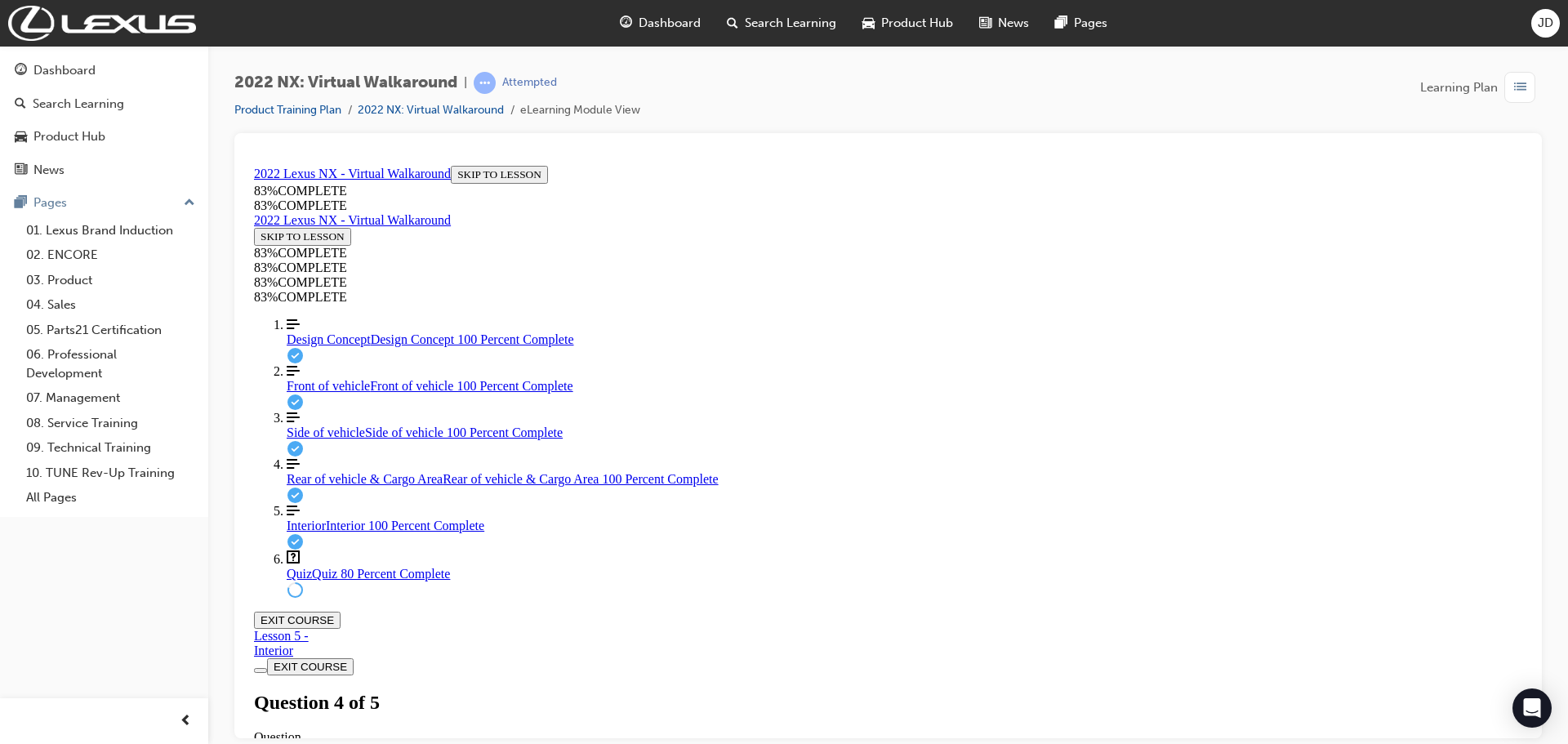
scroll to position [163, 0]
drag, startPoint x: 821, startPoint y: 294, endPoint x: 944, endPoint y: 304, distance: 123.4
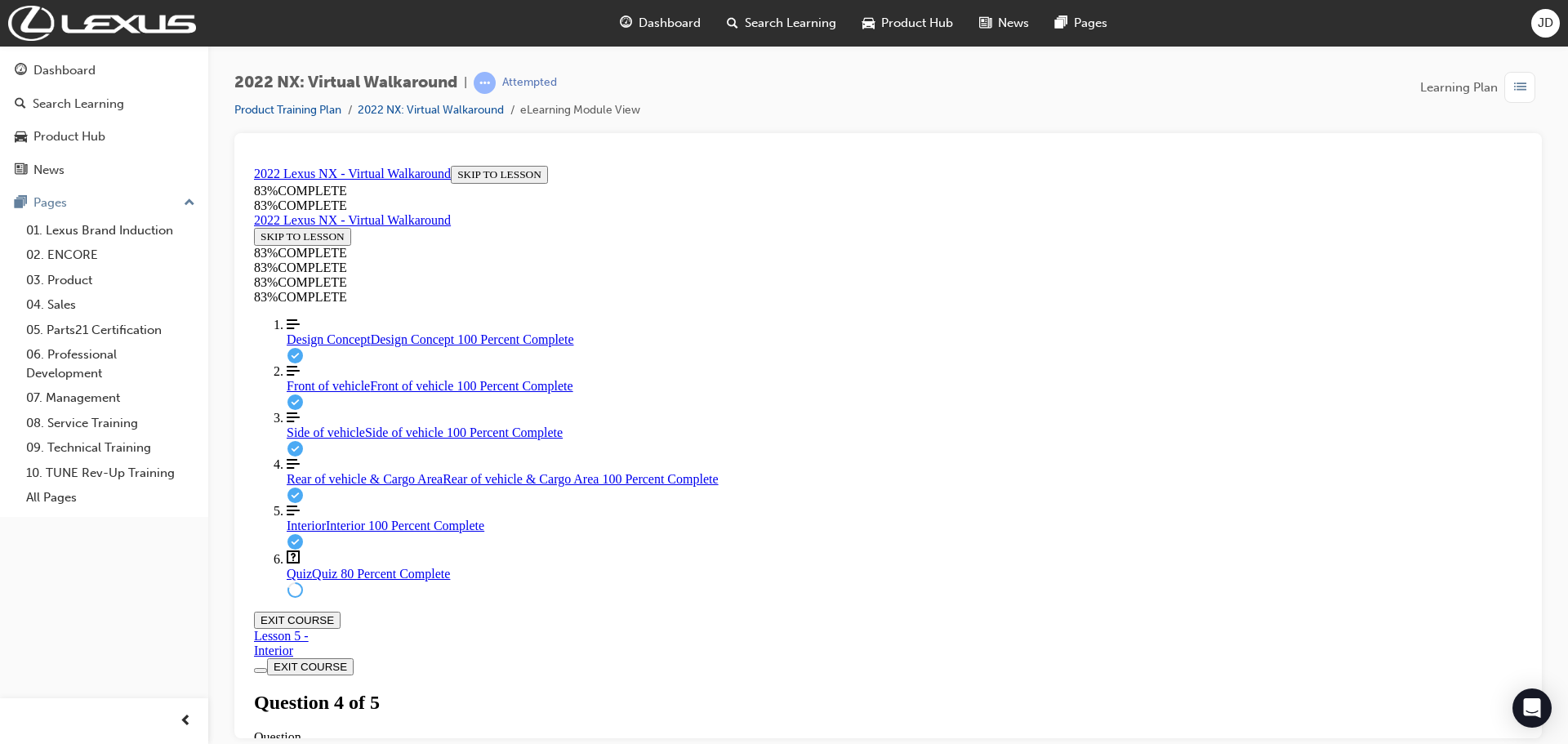
drag, startPoint x: 997, startPoint y: 300, endPoint x: 1271, endPoint y: 299, distance: 274.0
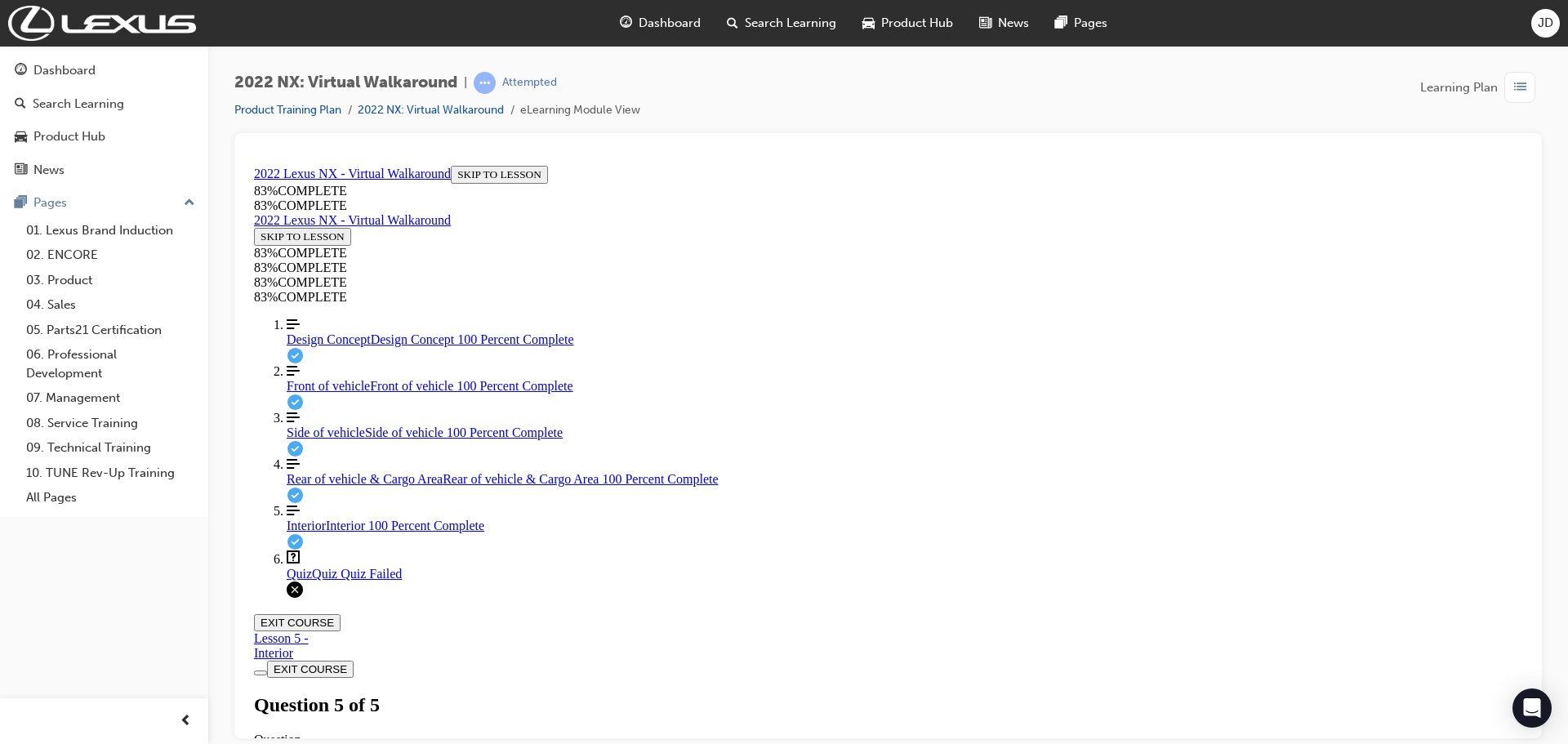
scroll to position [59, 0]
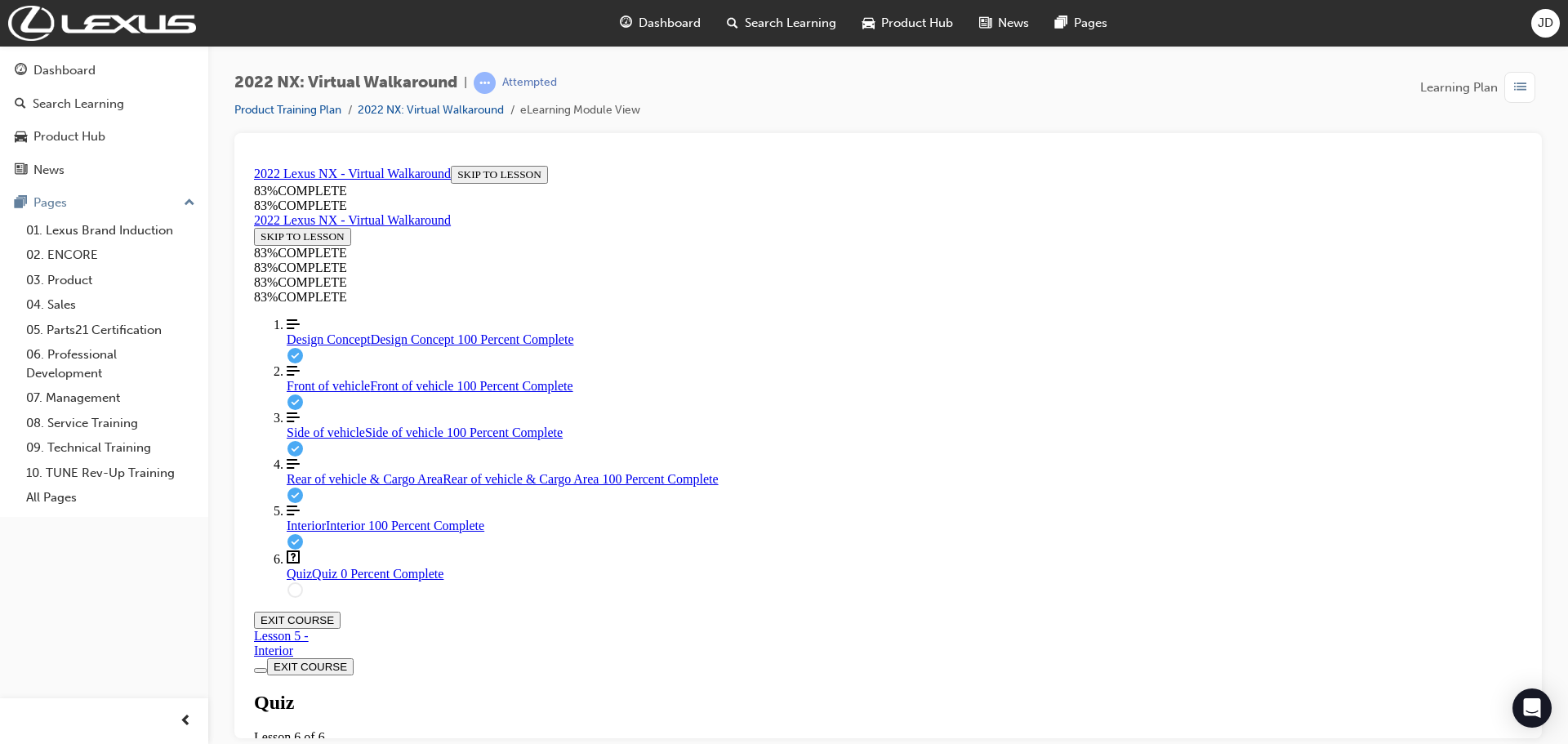
drag, startPoint x: 807, startPoint y: 603, endPoint x: 852, endPoint y: 635, distance: 55.2
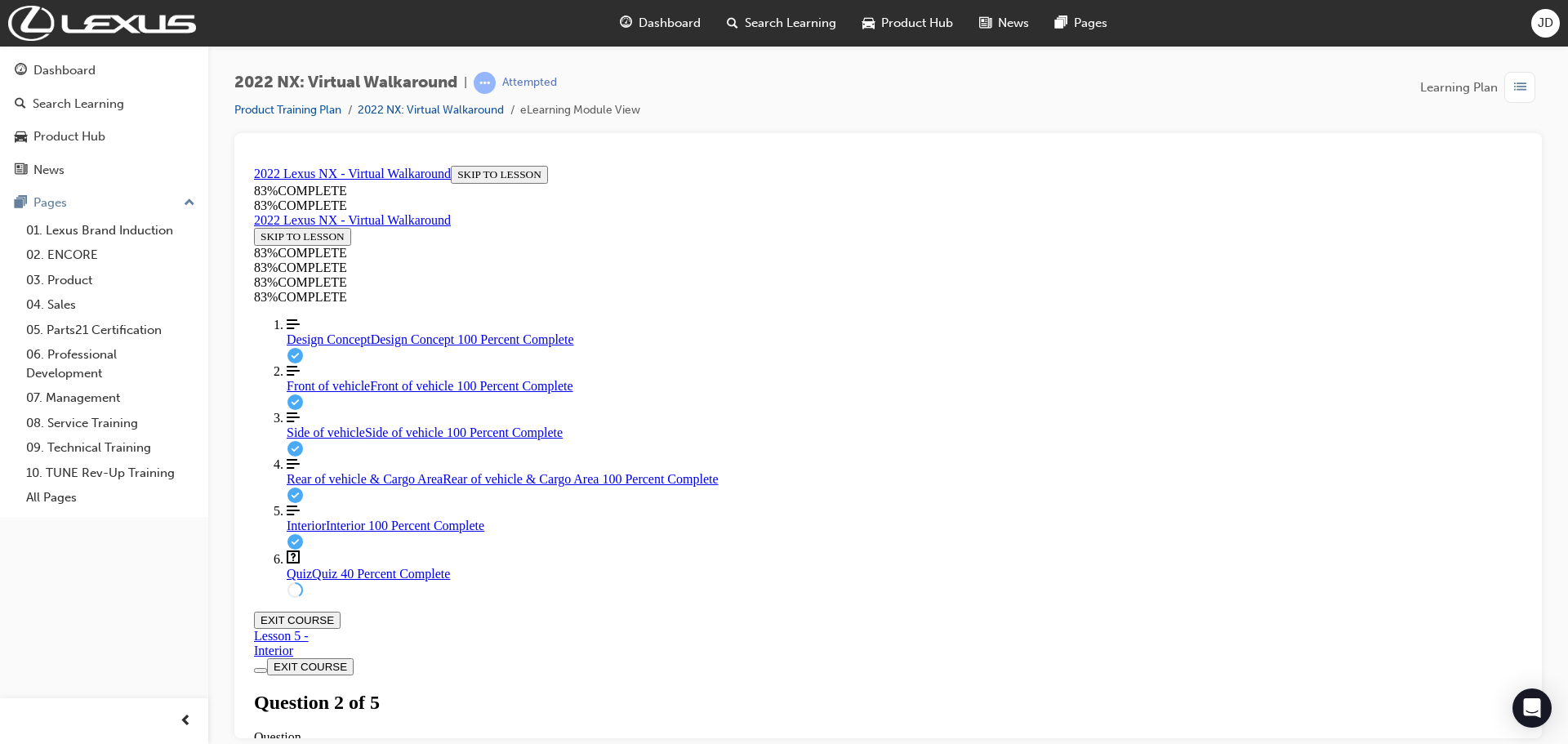
scroll to position [213, 0]
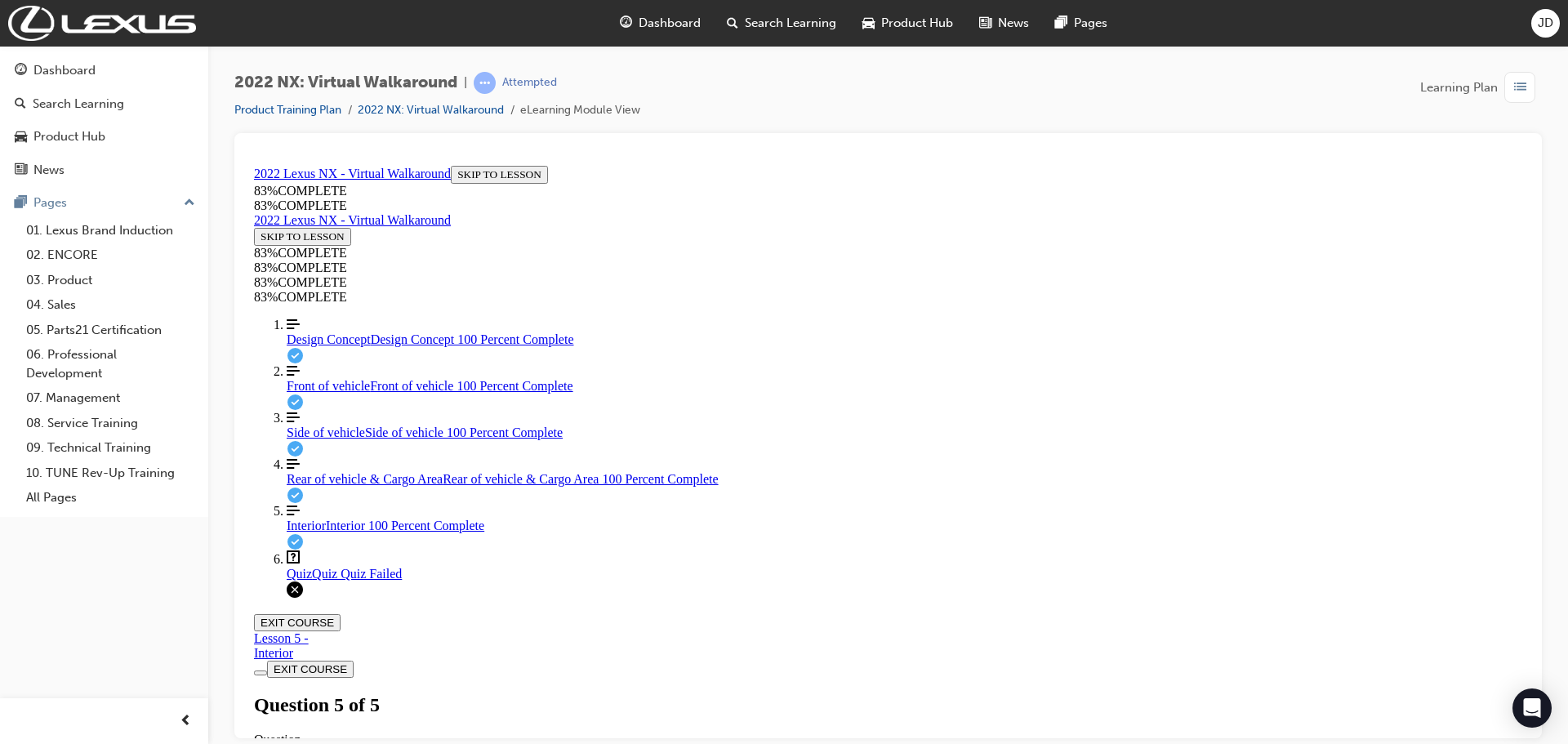
scroll to position [266, 0]
click at [313, 392] on span "Front of vehicle" at bounding box center [327, 384] width 83 height 14
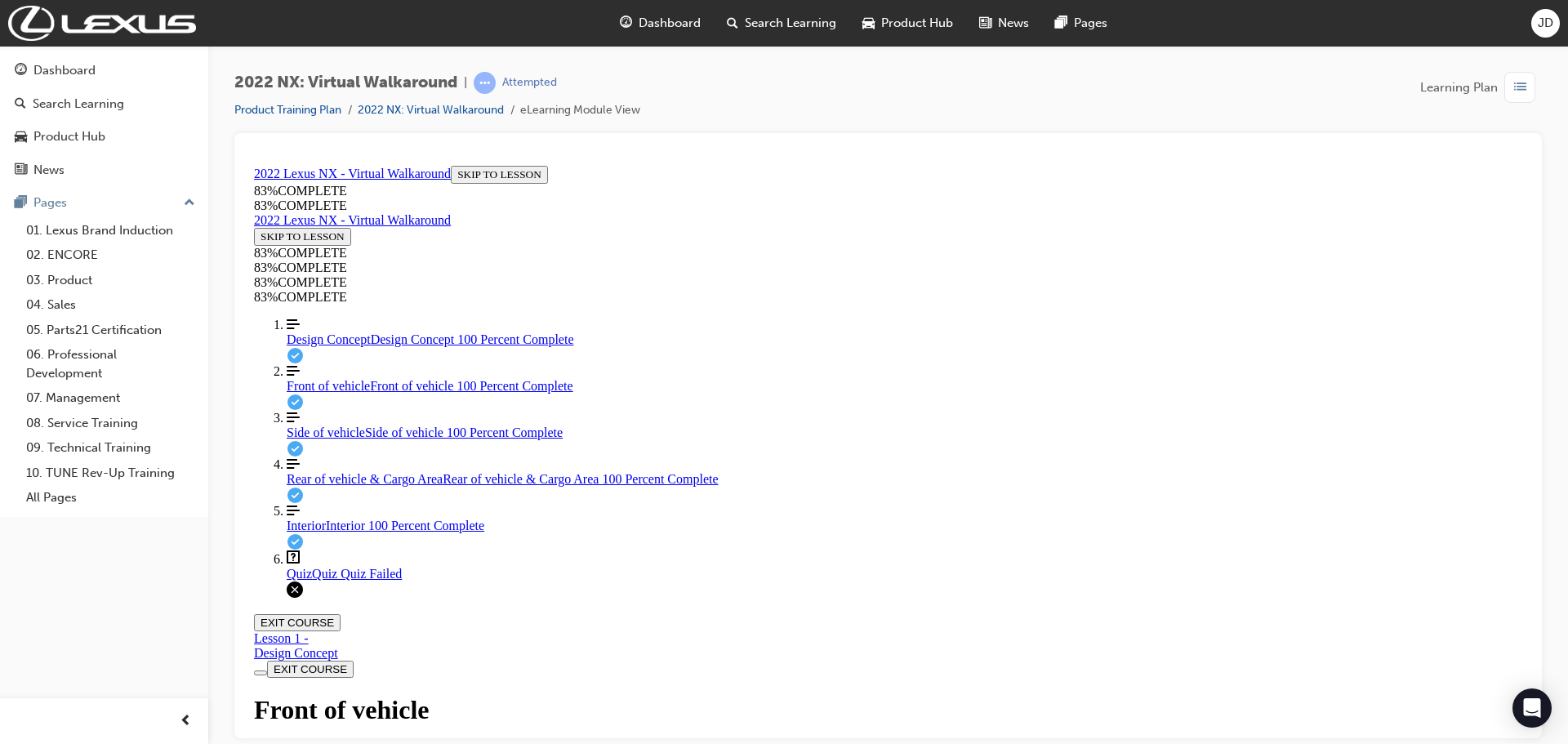
drag, startPoint x: 997, startPoint y: 535, endPoint x: 1156, endPoint y: 538, distance: 159.0
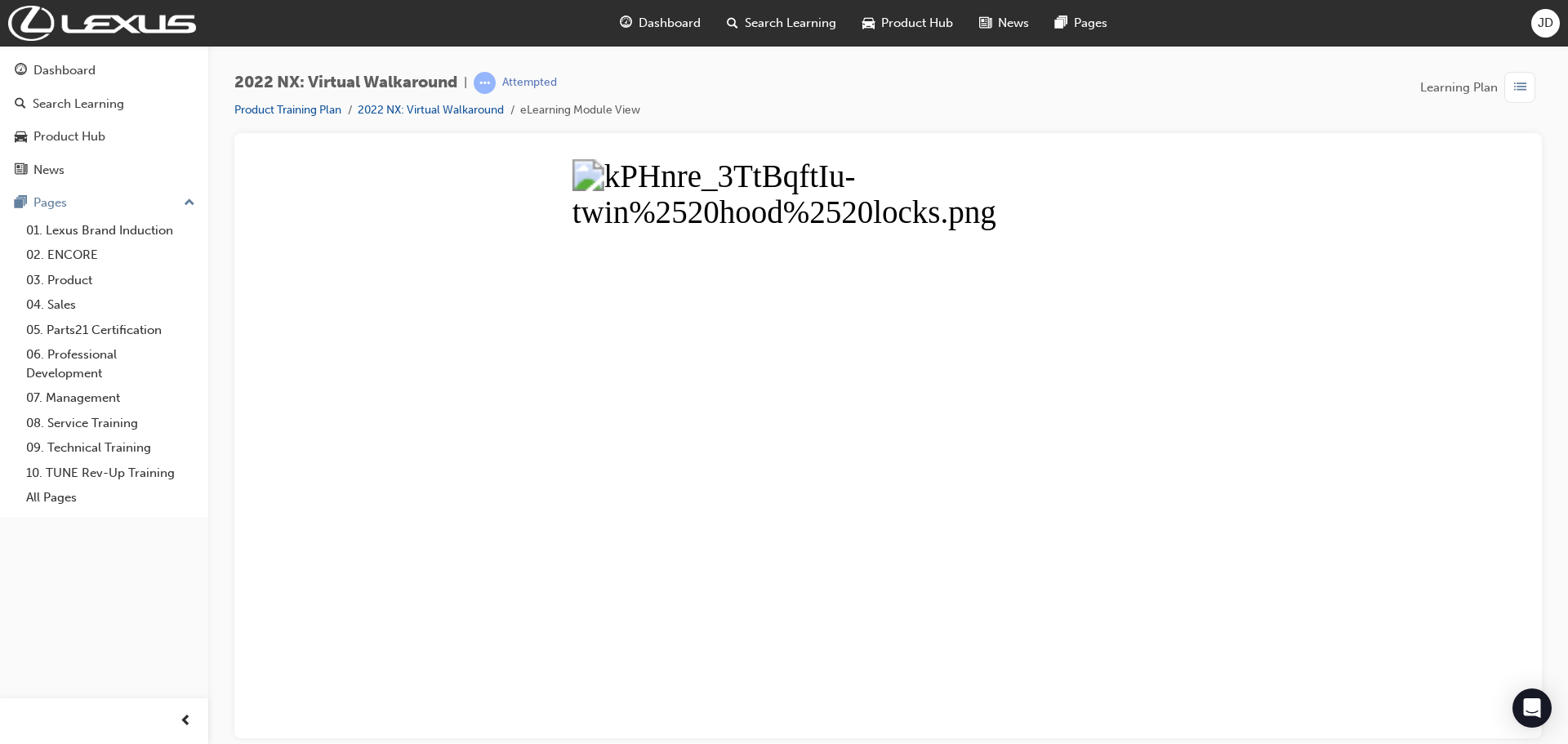
click at [968, 437] on button "Unzoom image" at bounding box center [888, 448] width 1281 height 579
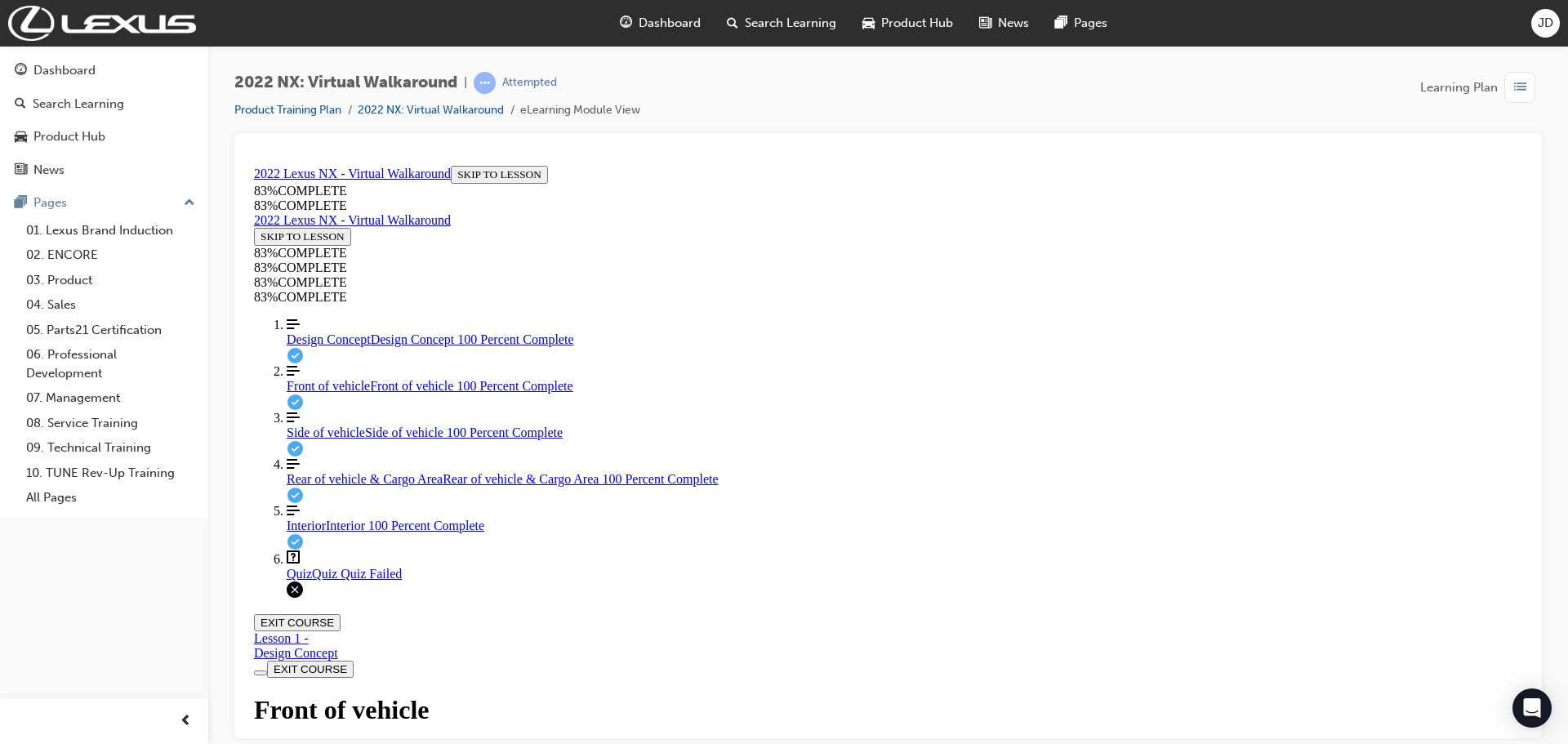
scroll to position [321, 0]
drag, startPoint x: 1053, startPoint y: 479, endPoint x: 1040, endPoint y: 479, distance: 13.0
click at [327, 581] on div "Quiz Quiz Quiz Failed" at bounding box center [904, 573] width 1236 height 15
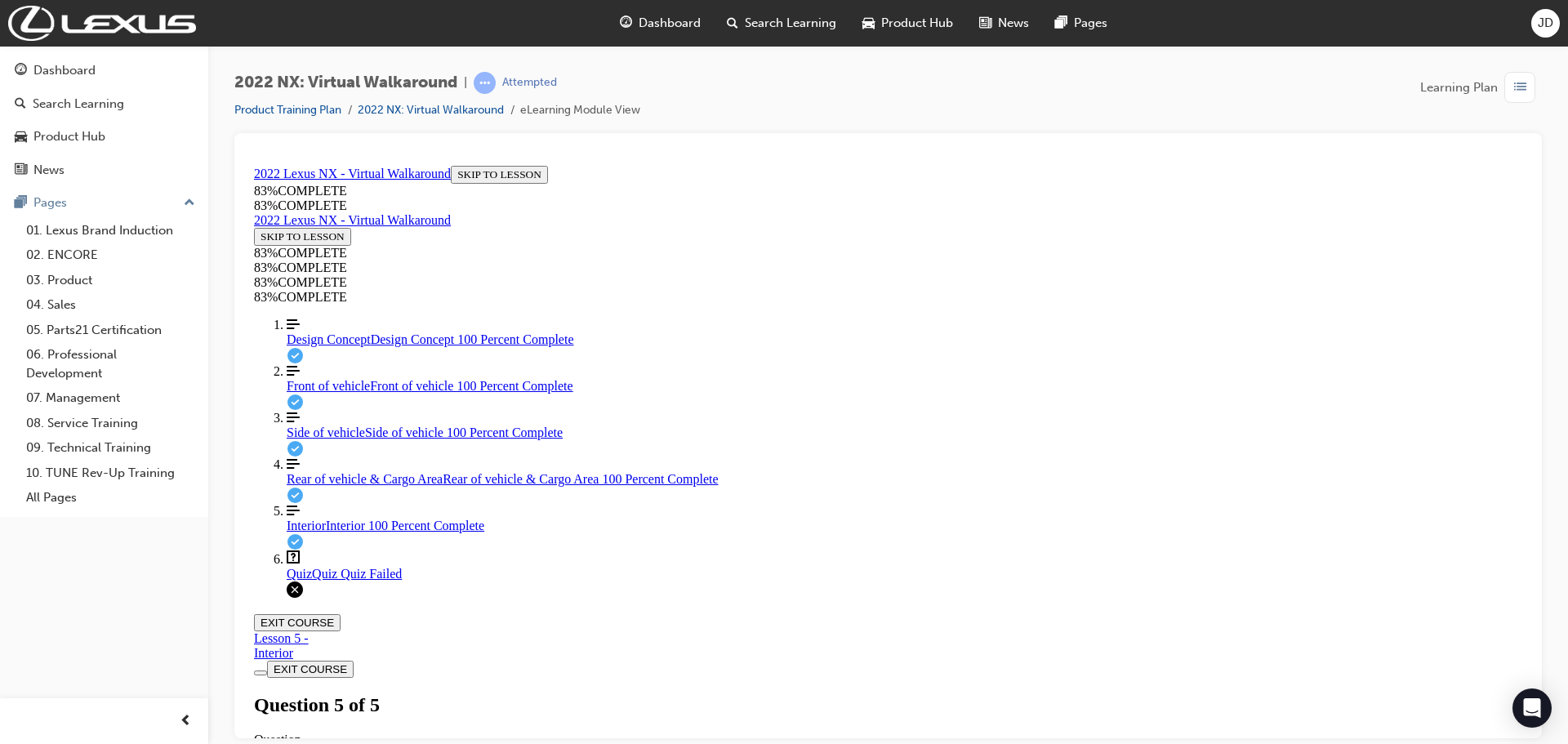
scroll to position [102, 0]
click at [341, 613] on button "EXIT COURSE" at bounding box center [297, 621] width 87 height 17
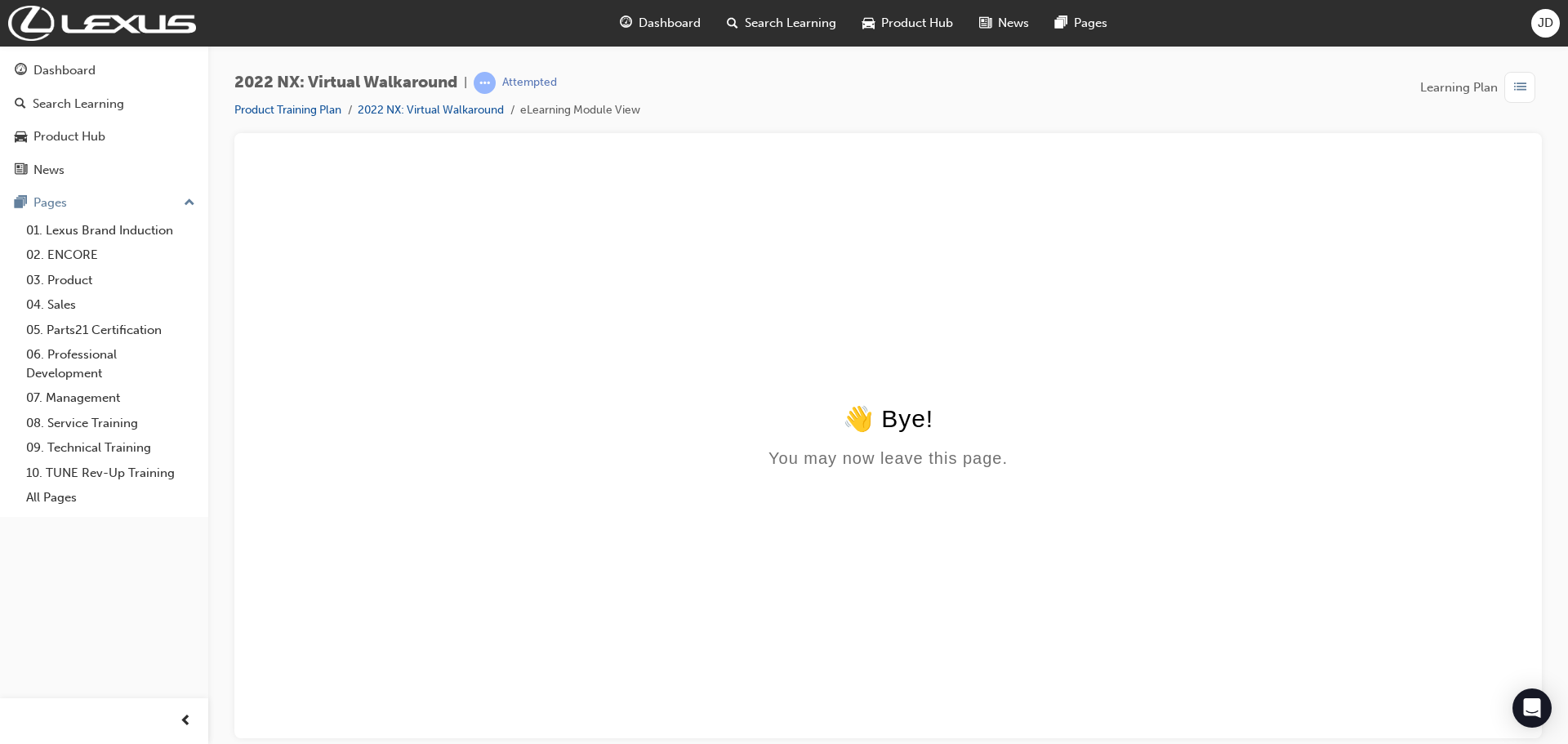
scroll to position [0, 0]
click at [854, 432] on div "👋 Bye!" at bounding box center [888, 417] width 1268 height 29
click at [454, 111] on link "2022 NX: Virtual Walkaround" at bounding box center [431, 110] width 146 height 14
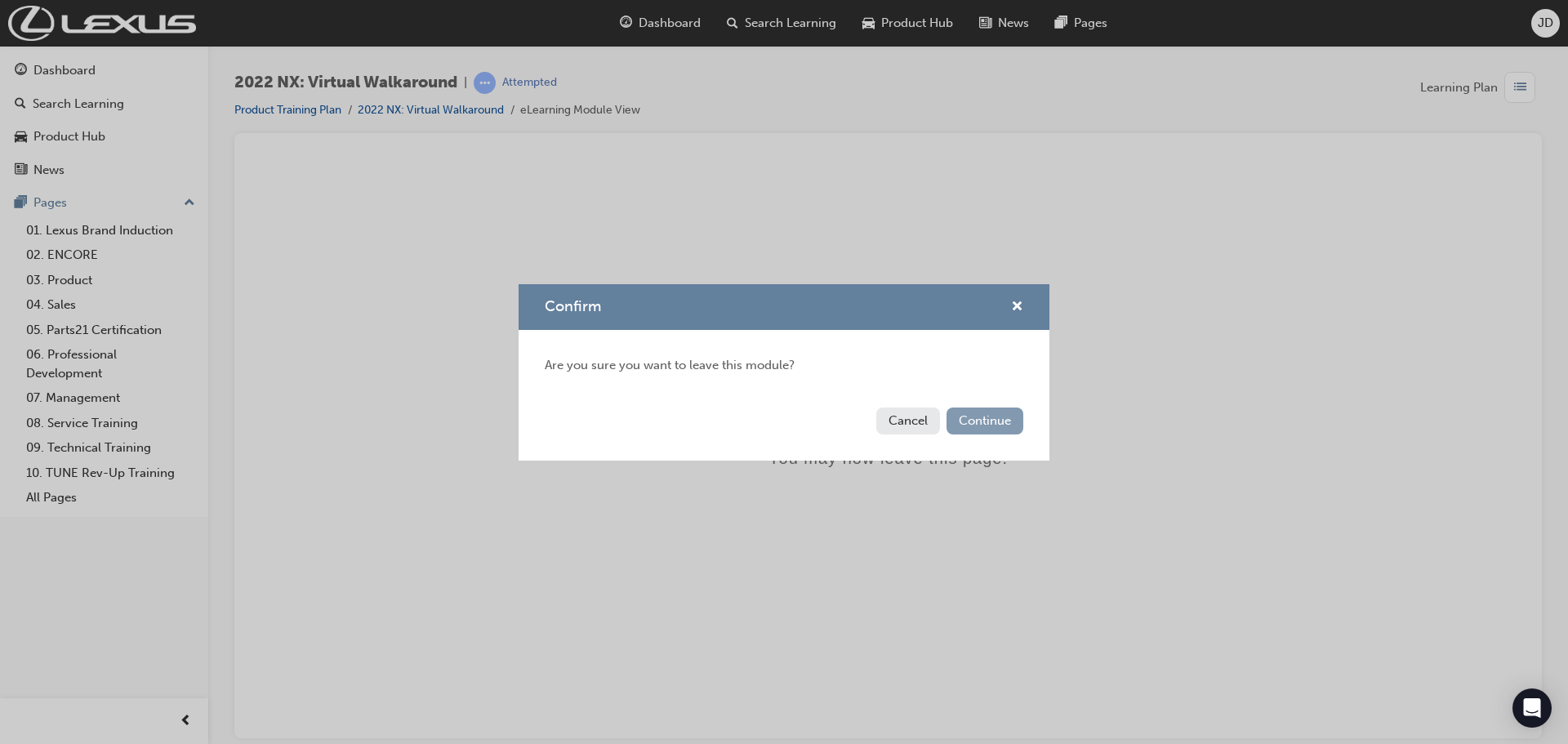
click at [999, 423] on button "Continue" at bounding box center [984, 421] width 77 height 27
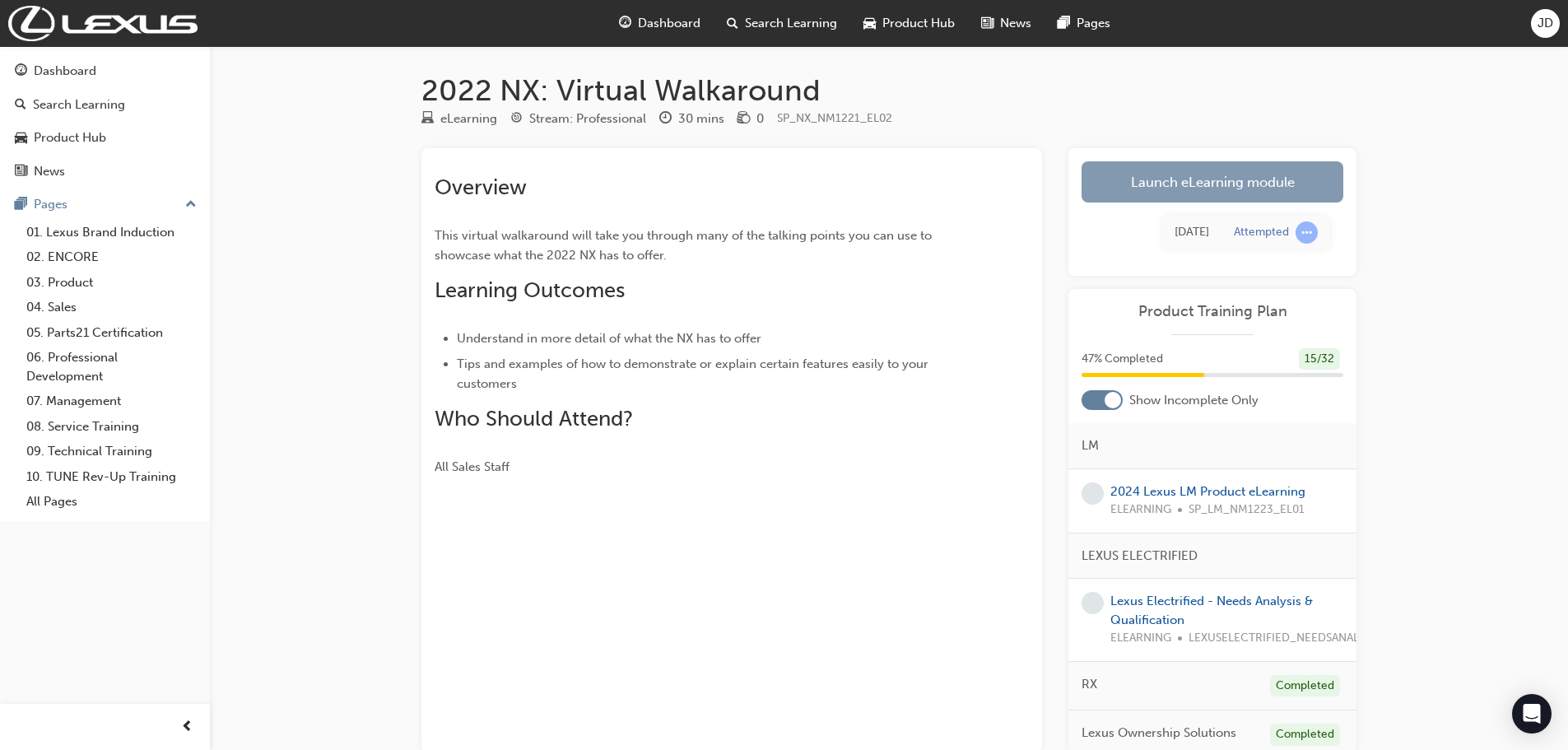
click at [1219, 184] on link "Launch eLearning module" at bounding box center [1212, 181] width 262 height 41
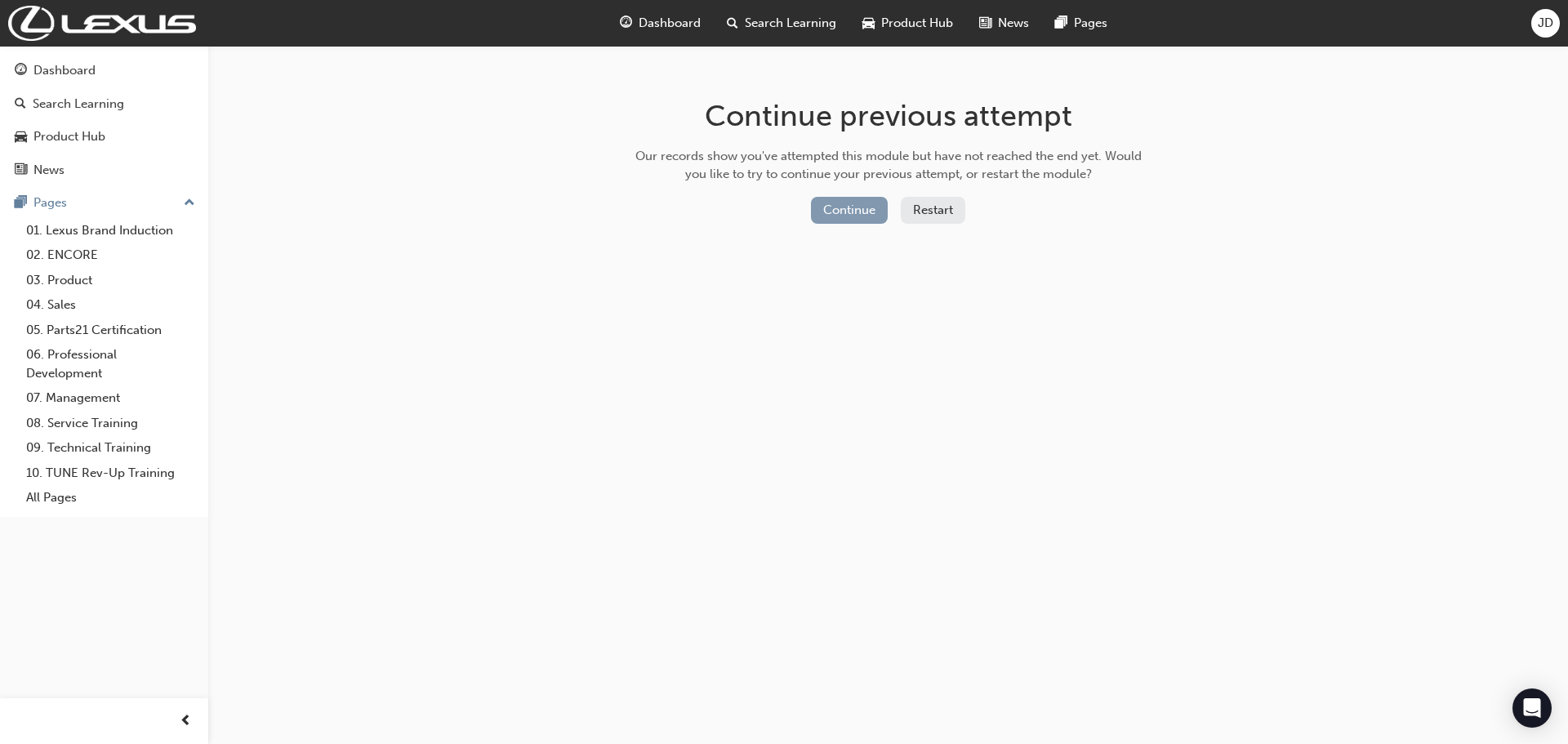
click at [841, 208] on button "Continue" at bounding box center [849, 210] width 77 height 27
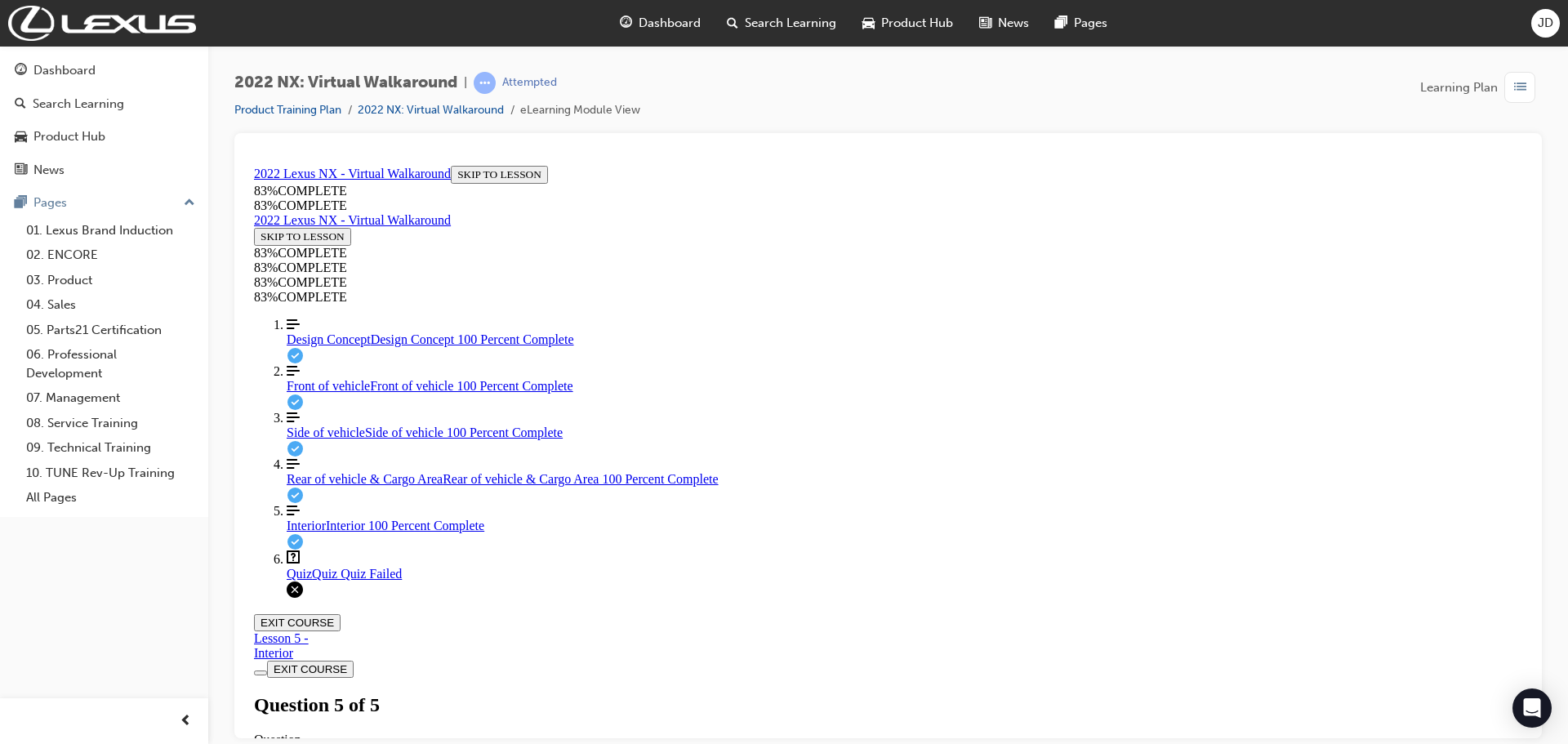
scroll to position [266, 0]
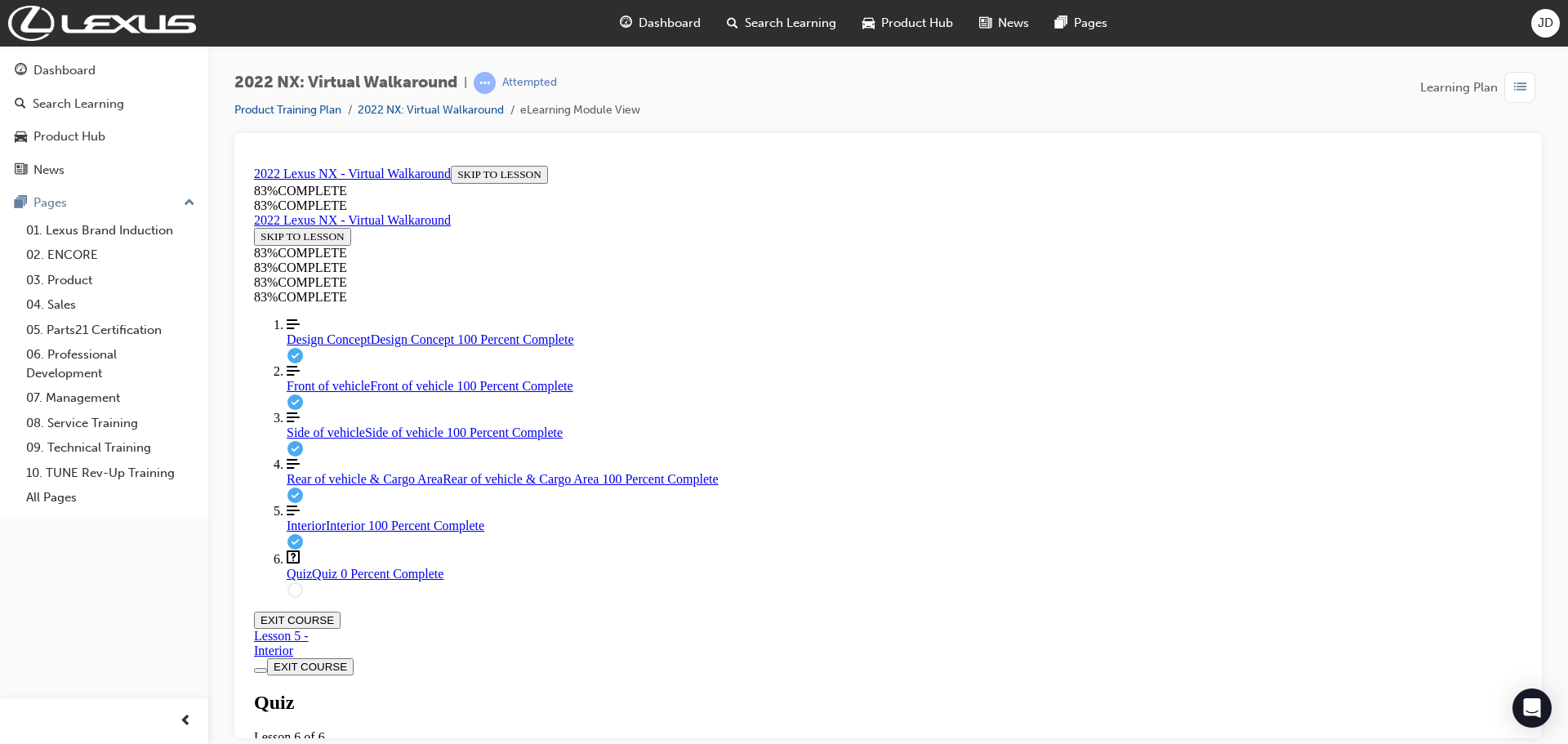
click at [324, 439] on span "Side of vehicle" at bounding box center [325, 431] width 78 height 14
drag, startPoint x: 789, startPoint y: 627, endPoint x: 972, endPoint y: 639, distance: 183.4
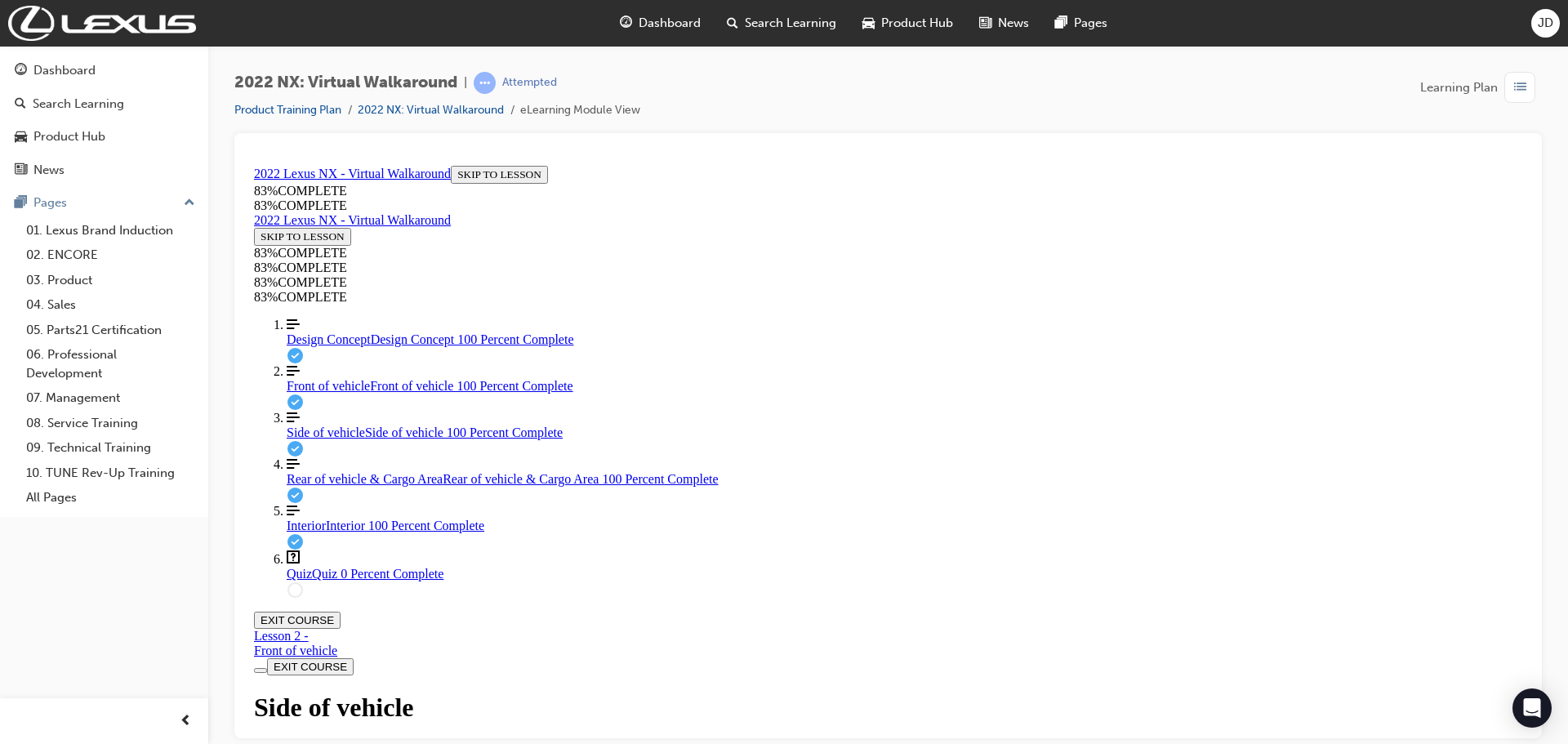
click at [308, 581] on link "Question box Question mark inside of a square Quiz Quiz 0 Percent Complete" at bounding box center [904, 565] width 1236 height 31
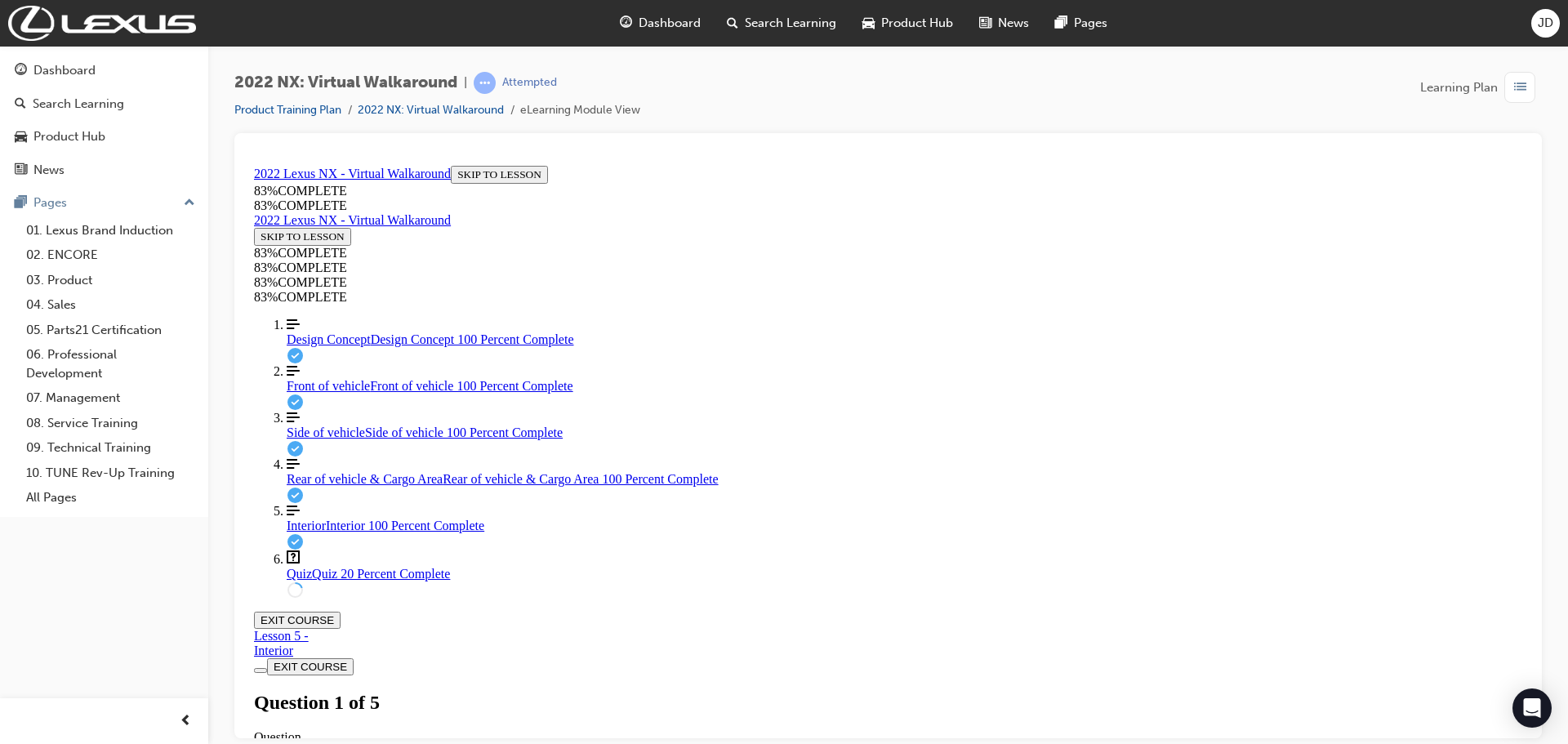
scroll to position [141, 0]
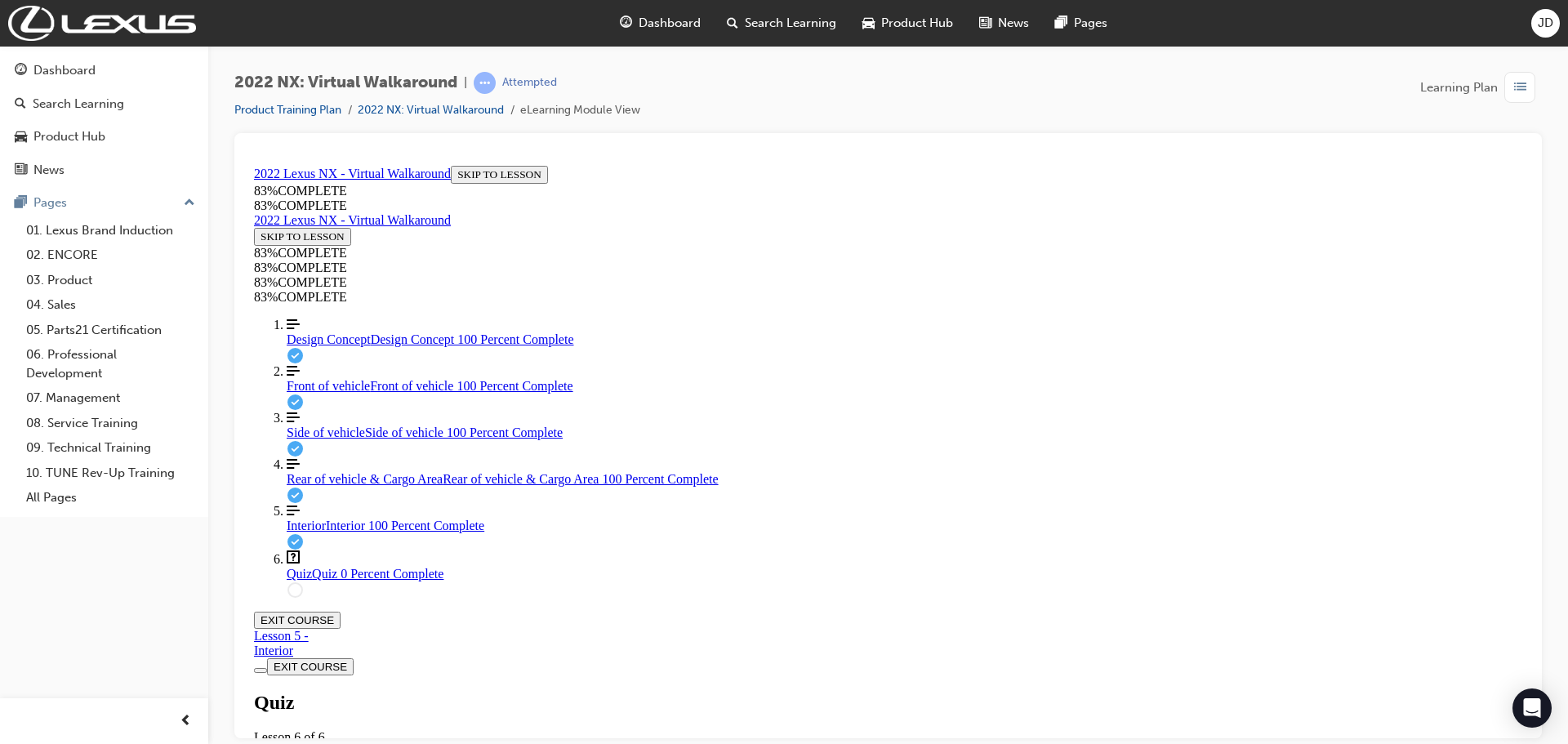
click at [332, 485] on span "Rear of vehicle & Cargo Area" at bounding box center [364, 478] width 156 height 14
click at [327, 532] on div "Interior Interior 100 Percent Complete" at bounding box center [904, 525] width 1236 height 15
click at [351, 485] on span "Rear of vehicle & Cargo Area" at bounding box center [364, 478] width 156 height 14
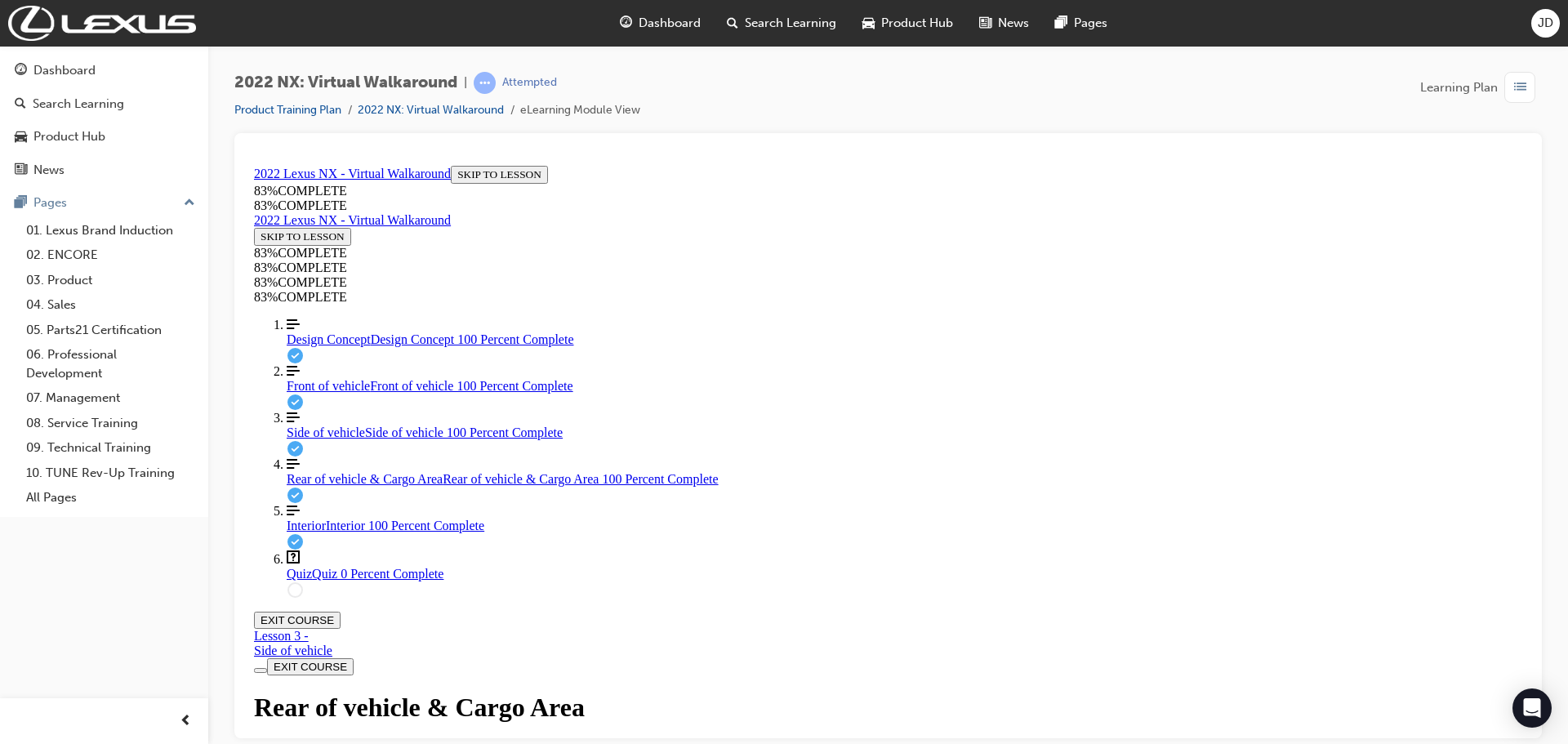
scroll to position [791, 0]
click at [302, 580] on span "Quiz" at bounding box center [299, 572] width 26 height 14
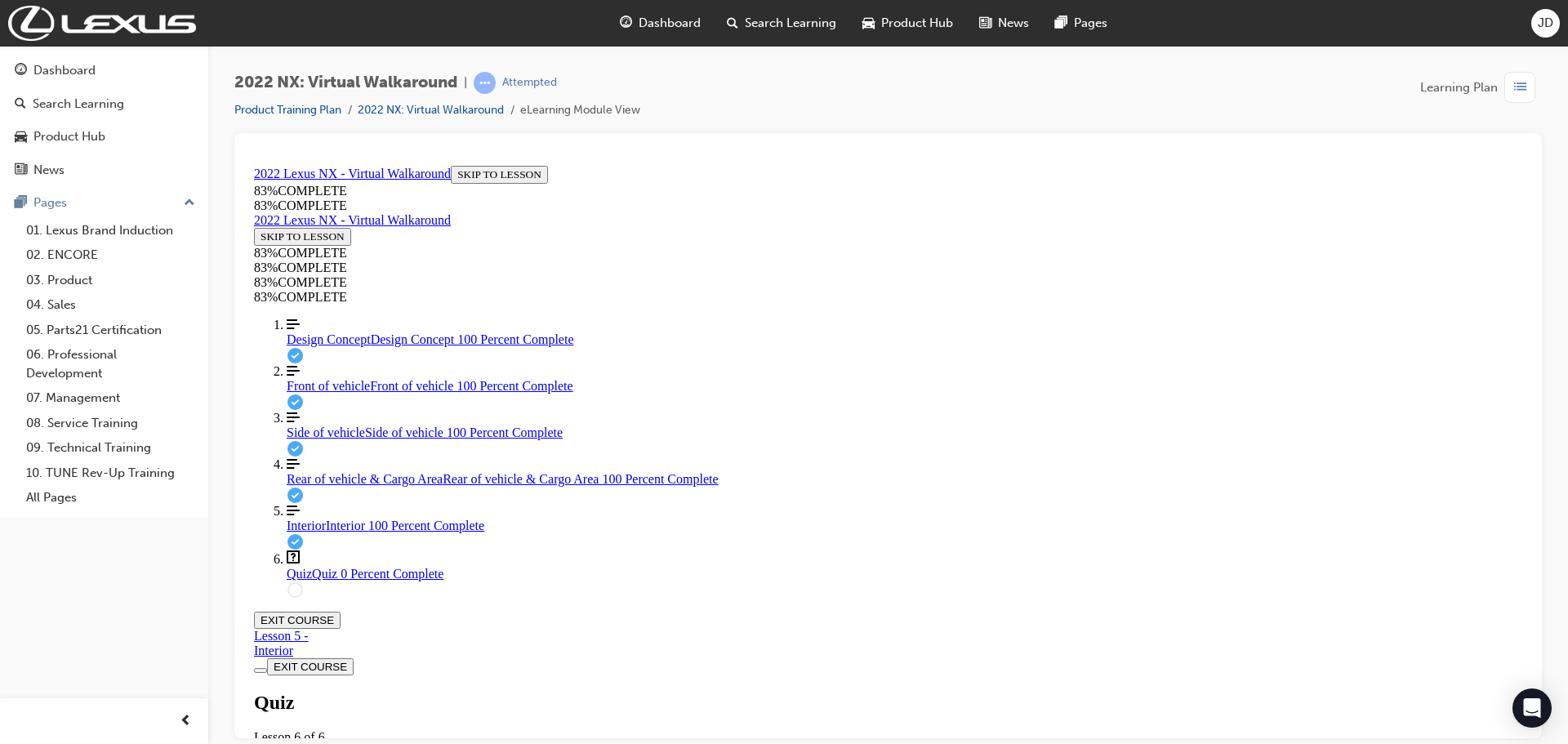
click at [772, 691] on div "Quiz Lesson 6 of 6 Now that you've gone through the NX Virtual Walkaround, let'…" at bounding box center [888, 749] width 1268 height 116
click at [765, 691] on div "Quiz Lesson 6 of 6 Now that you've gone through the NX Virtual Walkaround, let'…" at bounding box center [888, 749] width 1268 height 116
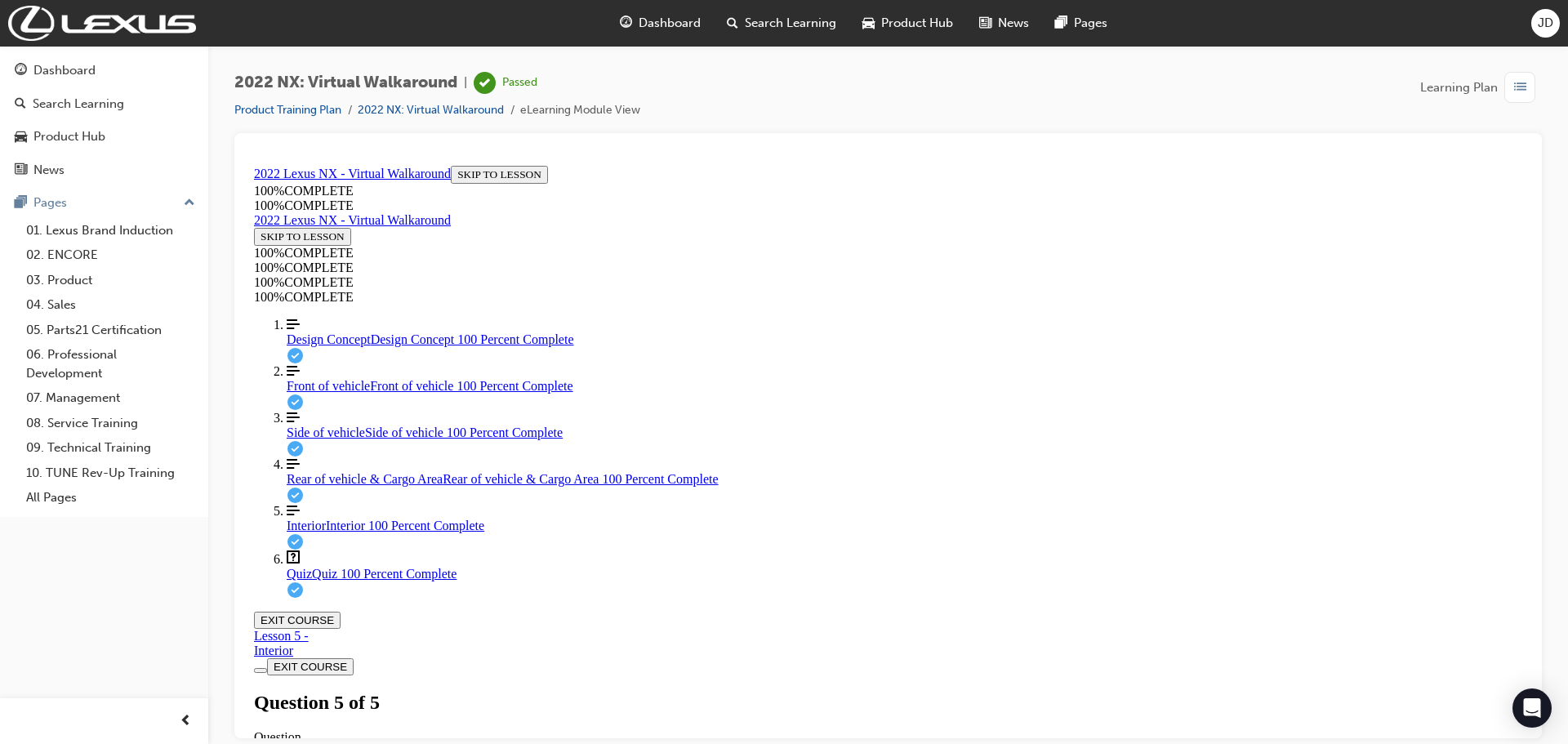
click at [341, 611] on button "EXIT COURSE" at bounding box center [297, 619] width 87 height 17
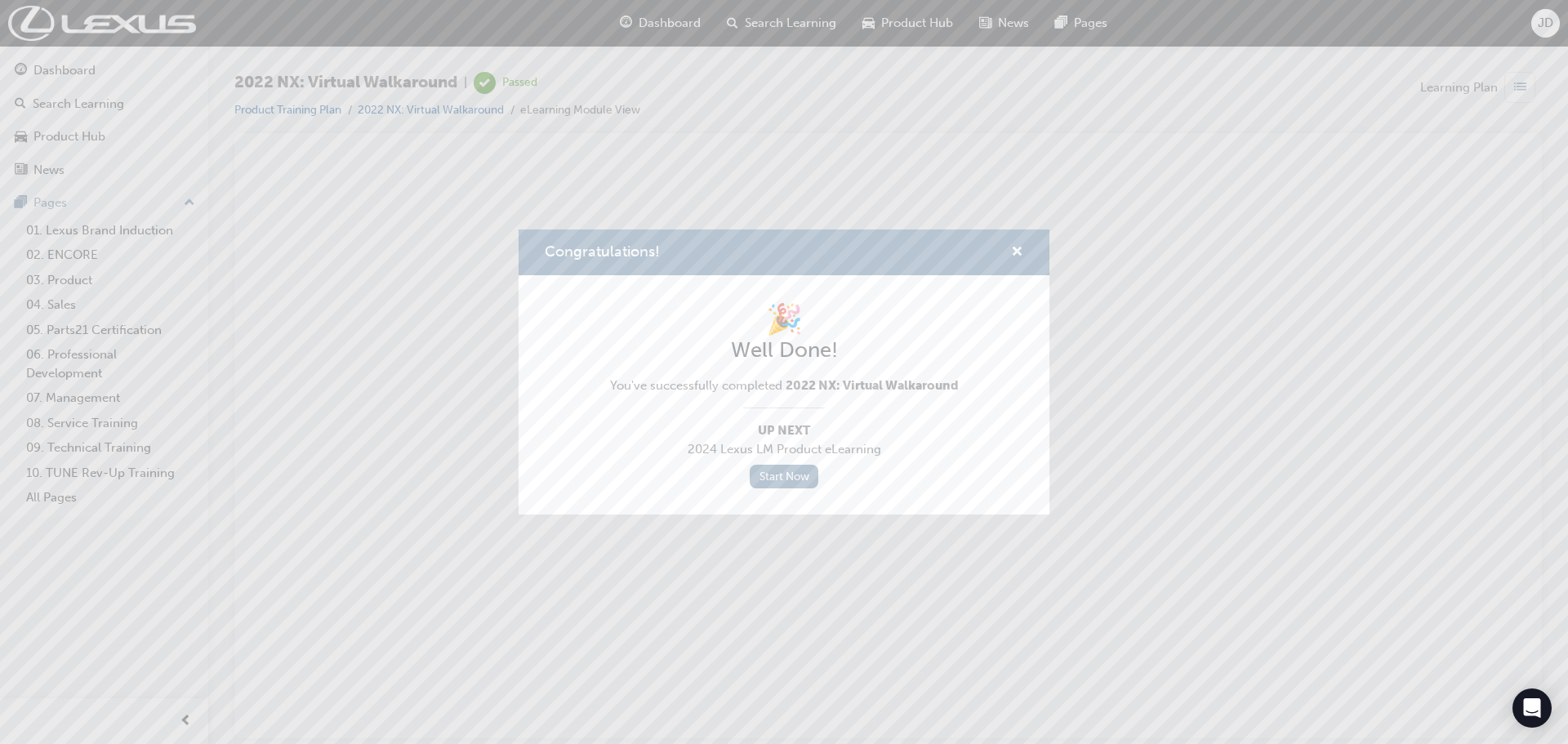
scroll to position [0, 0]
click at [769, 478] on link "Start Now" at bounding box center [784, 476] width 68 height 24
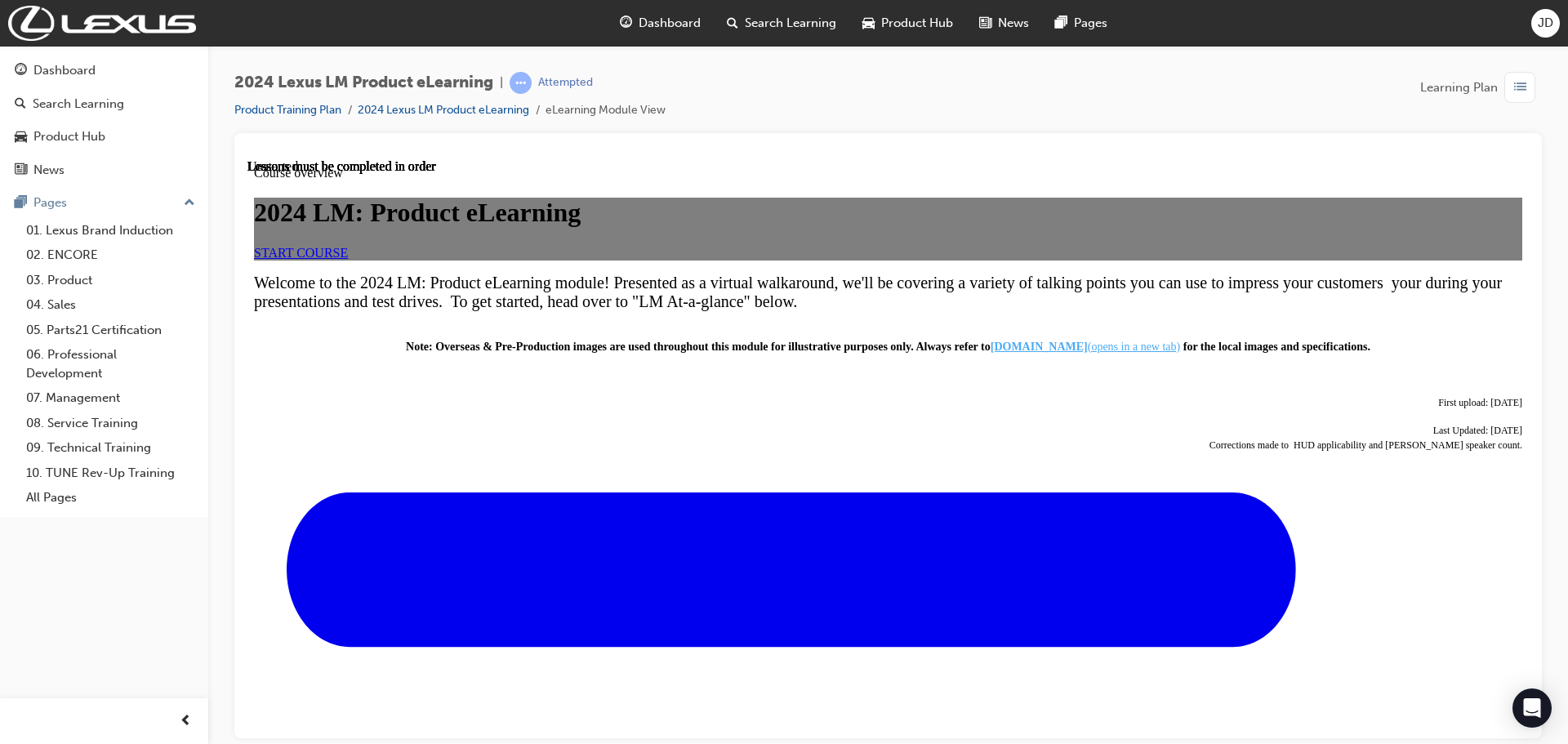
click at [348, 259] on link "START COURSE" at bounding box center [301, 252] width 94 height 14
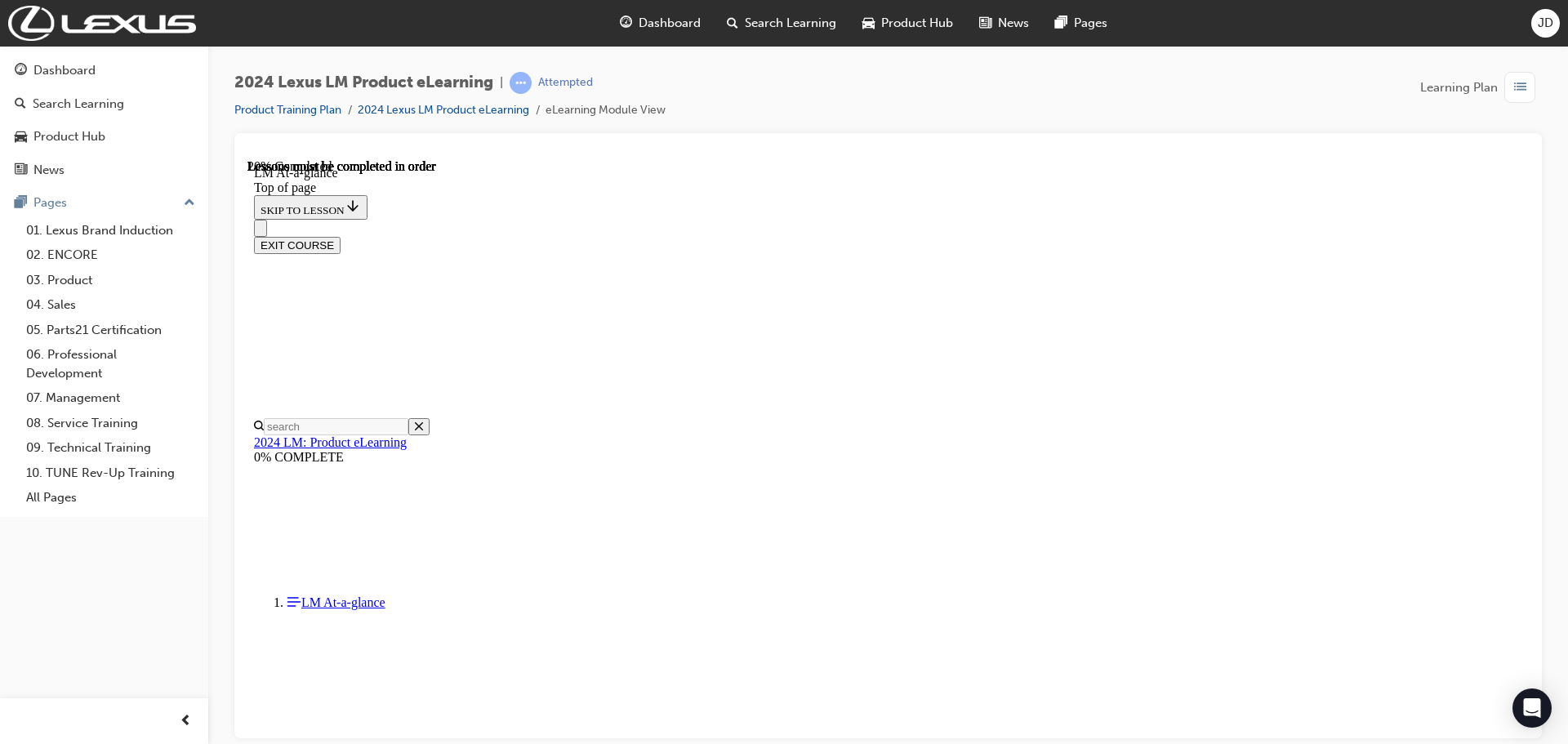
scroll to position [459, 0]
